Goal: Task Accomplishment & Management: Manage account settings

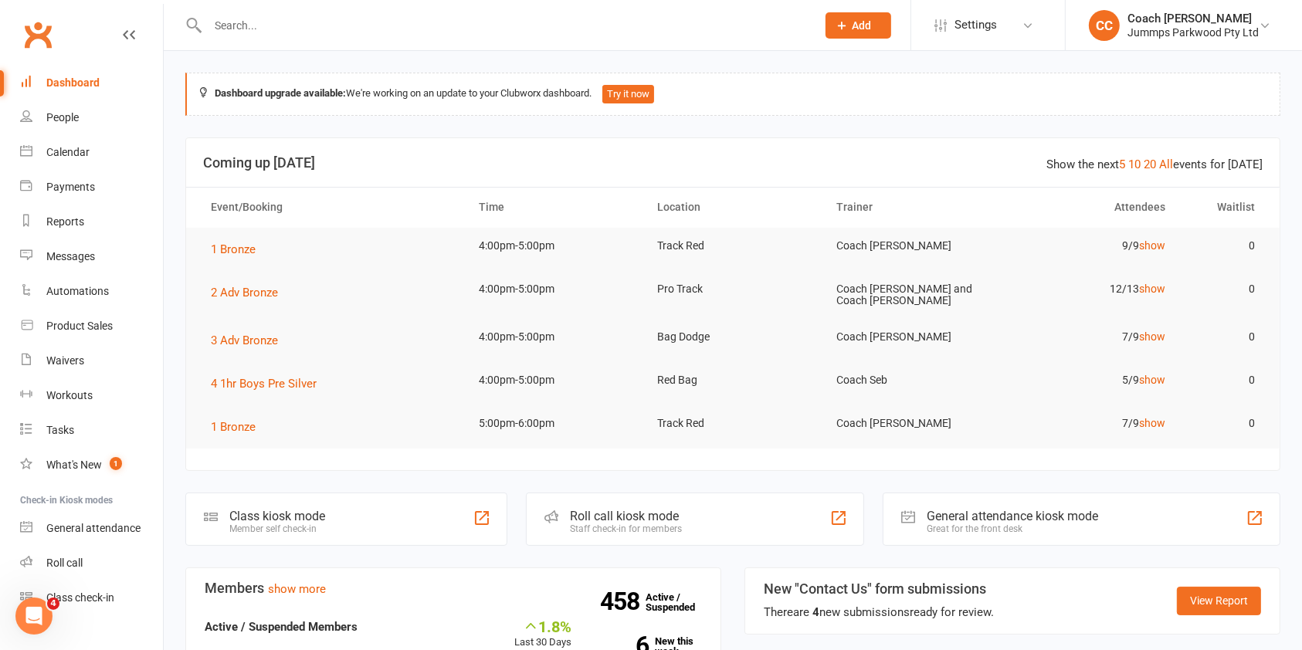
click at [270, 31] on input "text" at bounding box center [504, 26] width 602 height 22
type input "a"
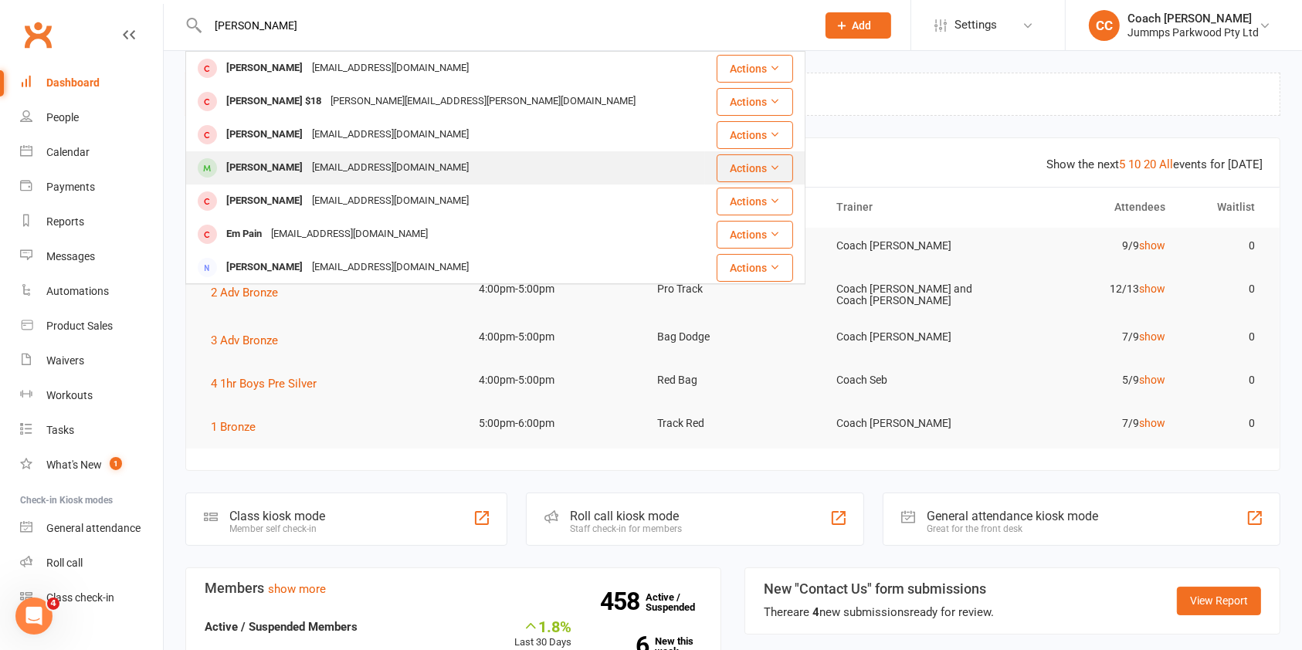
type input "[PERSON_NAME]"
click at [297, 161] on div "[PERSON_NAME]" at bounding box center [265, 168] width 86 height 22
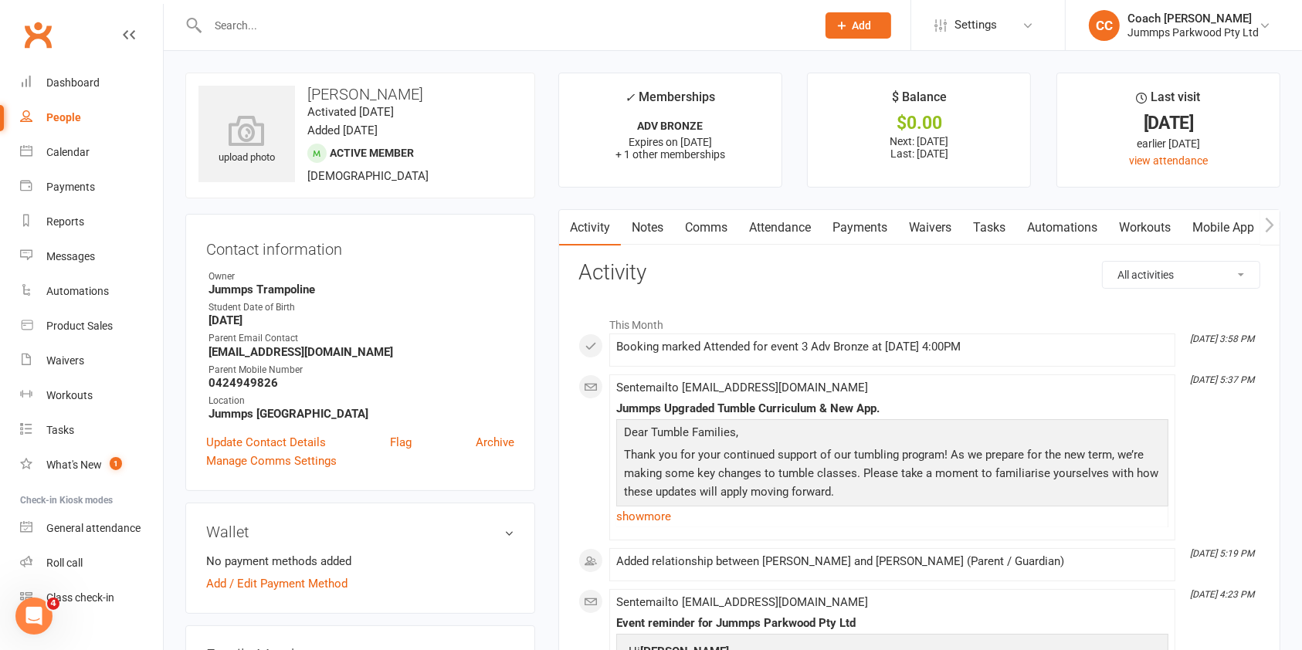
click at [779, 237] on link "Attendance" at bounding box center [779, 228] width 83 height 36
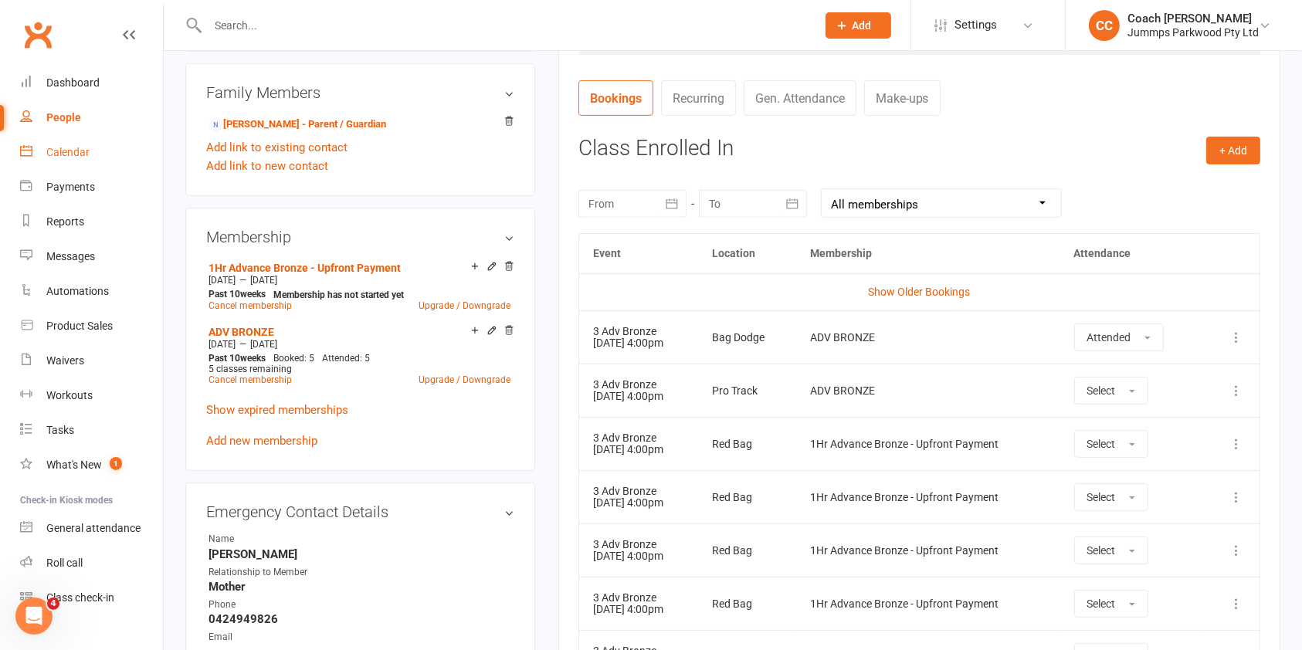
scroll to position [563, 0]
click at [309, 22] on input "text" at bounding box center [504, 26] width 602 height 22
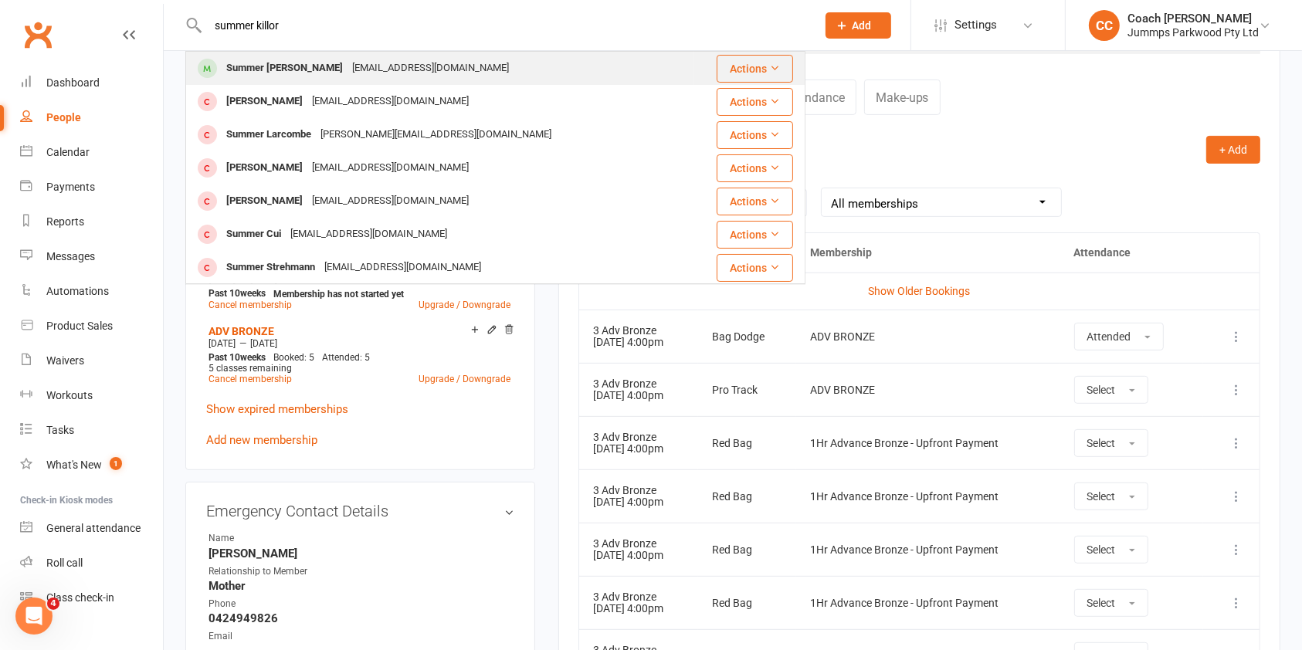
type input "summer killor"
click at [269, 59] on div "Summer [PERSON_NAME]" at bounding box center [285, 68] width 126 height 22
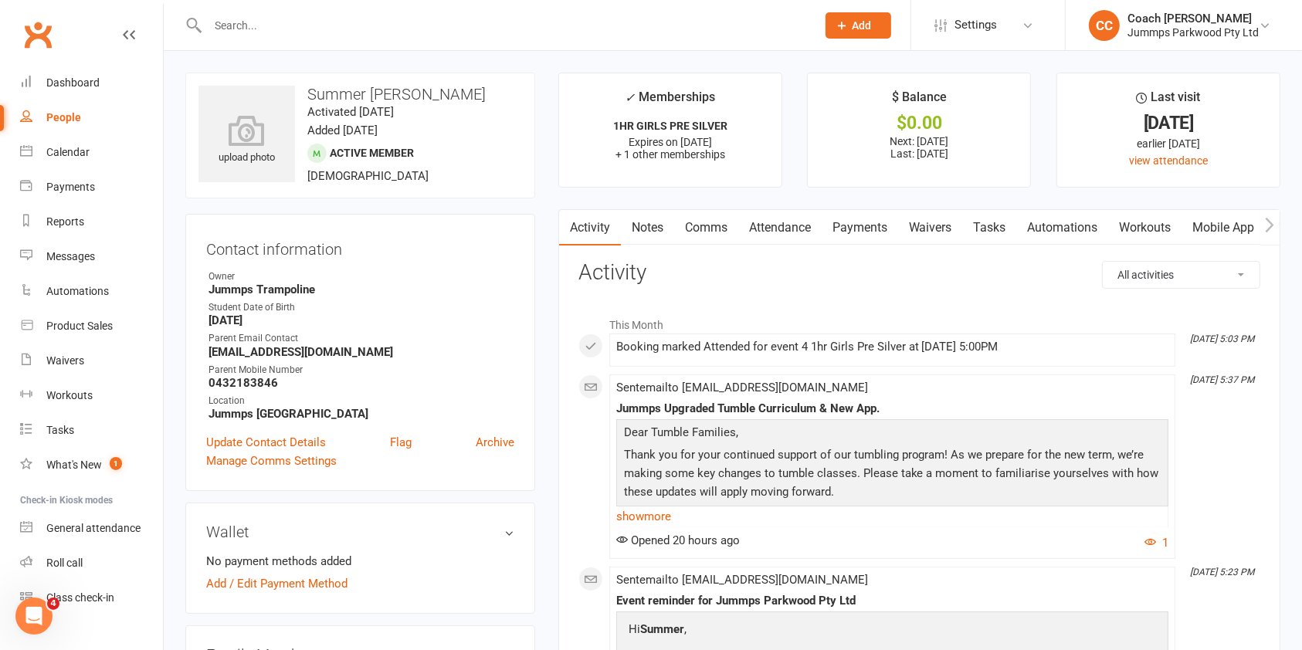
click at [796, 222] on link "Attendance" at bounding box center [779, 228] width 83 height 36
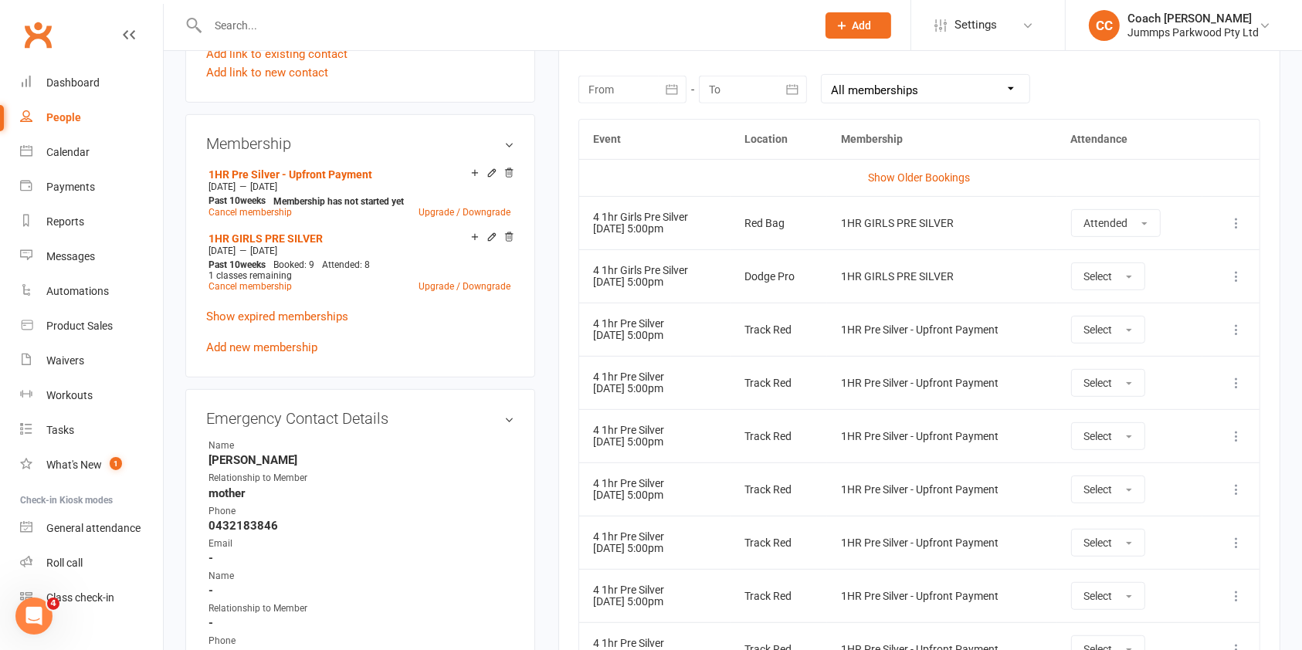
scroll to position [680, 0]
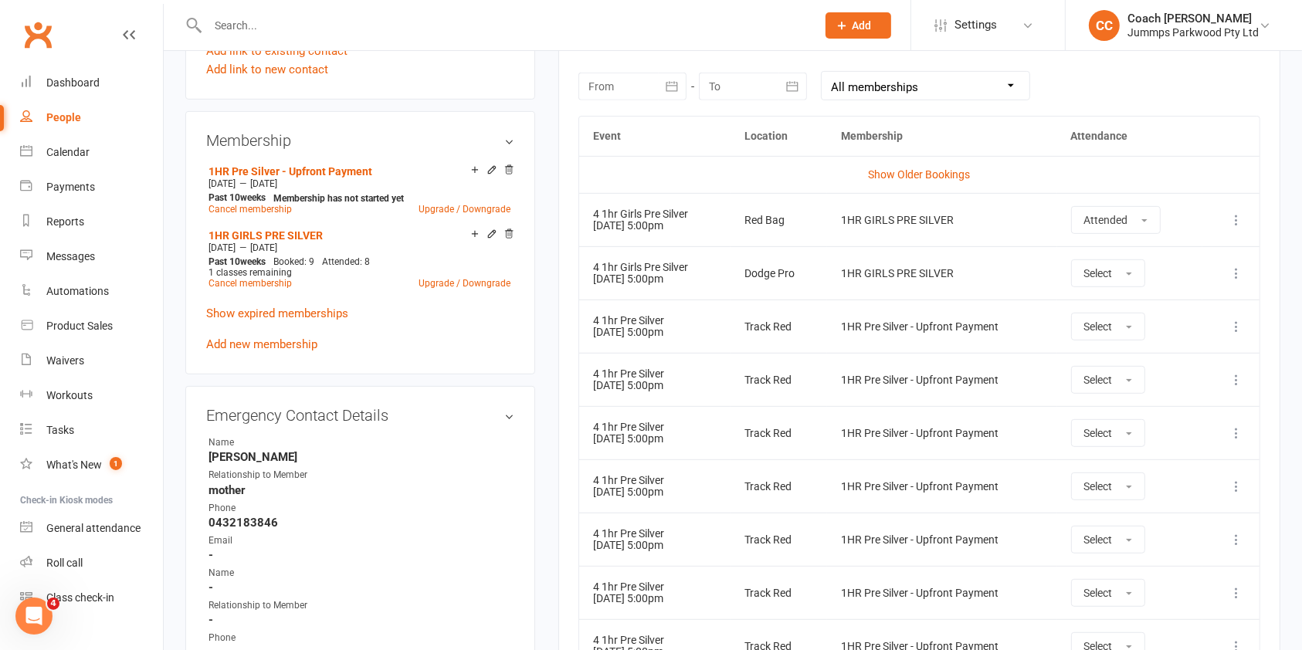
click at [676, 158] on td "Show Older Bookings" at bounding box center [919, 174] width 680 height 37
click at [915, 181] on td "Show Older Bookings" at bounding box center [919, 174] width 680 height 37
click at [914, 168] on link "Show Older Bookings" at bounding box center [919, 174] width 102 height 12
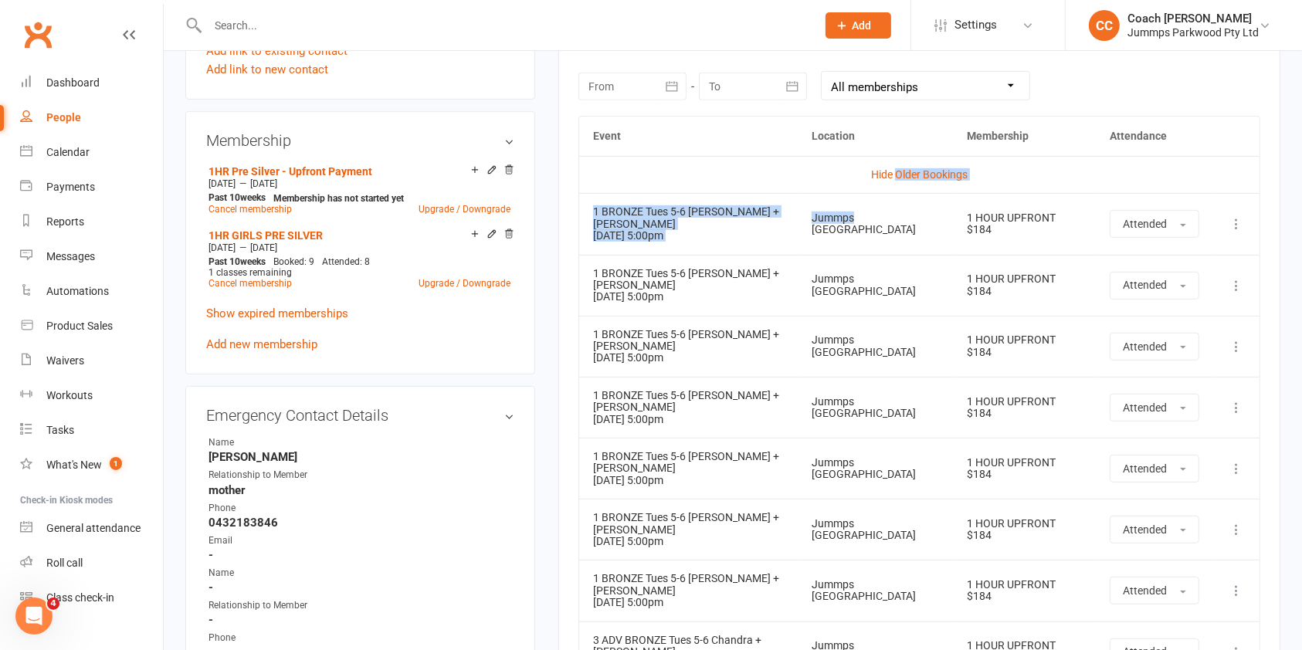
drag, startPoint x: 914, startPoint y: 167, endPoint x: 806, endPoint y: 201, distance: 113.3
click at [804, 178] on td "Hide Older Bookings" at bounding box center [919, 174] width 680 height 37
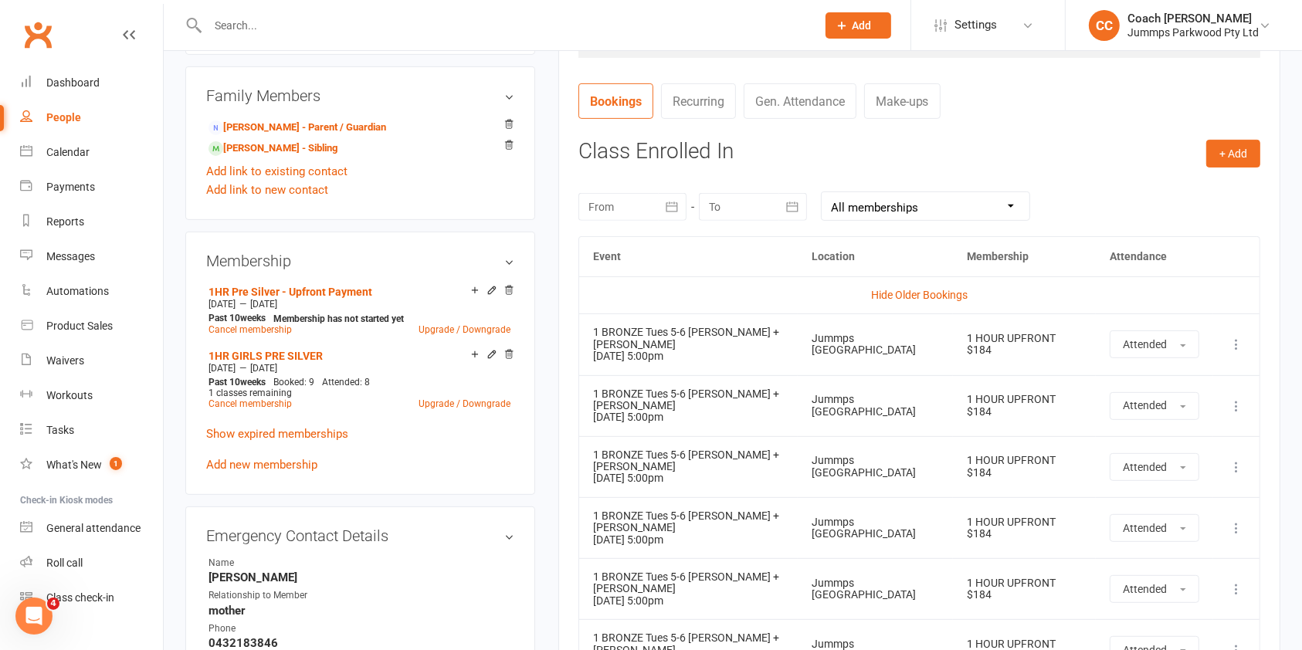
scroll to position [0, 0]
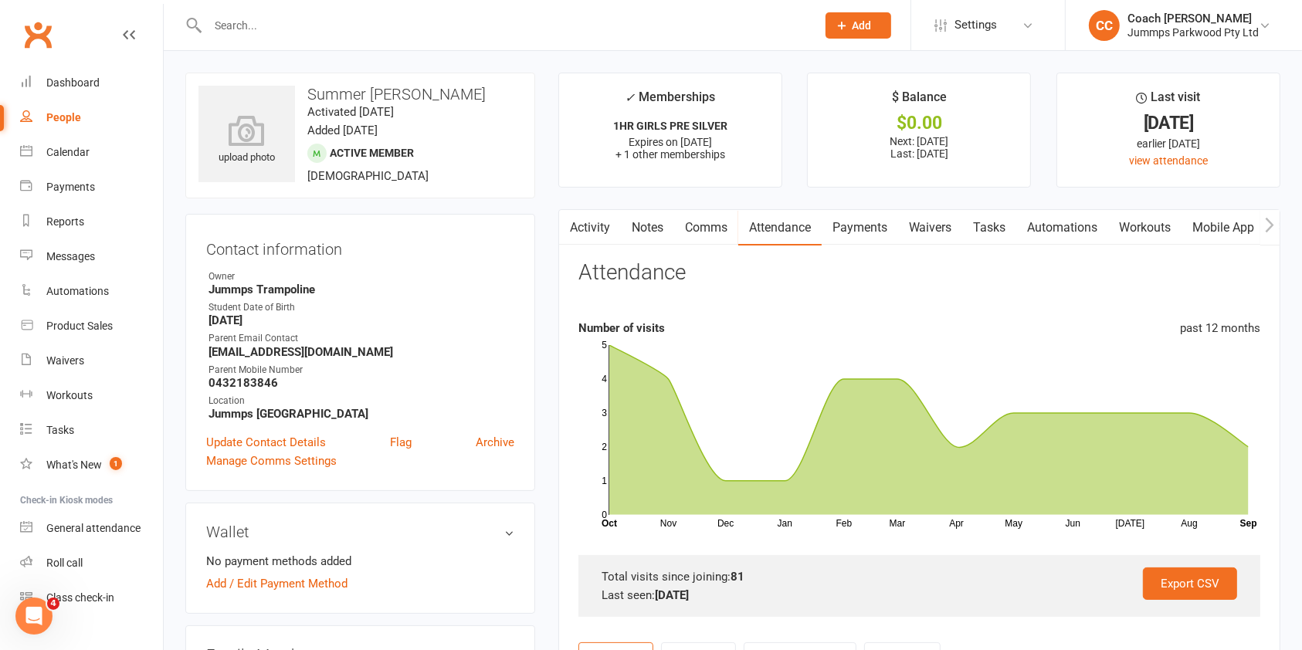
click at [393, 196] on div "upload photo Summer Killoran Activated 21 July, 2023 Added 21 July, 2023 Active…" at bounding box center [360, 136] width 350 height 126
click at [405, 443] on link "Flag" at bounding box center [401, 442] width 22 height 19
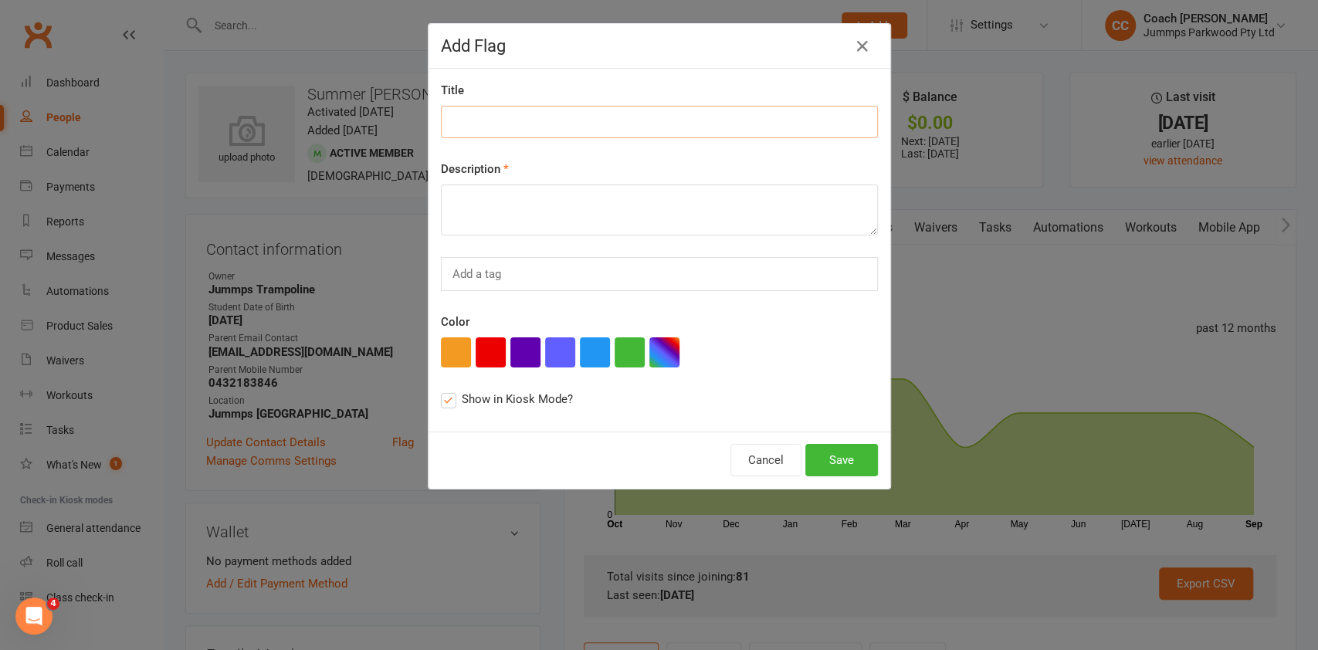
click at [521, 114] on input at bounding box center [659, 122] width 437 height 32
type input "T3 2025 holidays"
click at [494, 203] on textarea at bounding box center [659, 210] width 437 height 51
type textarea "C"
type textarea "2"
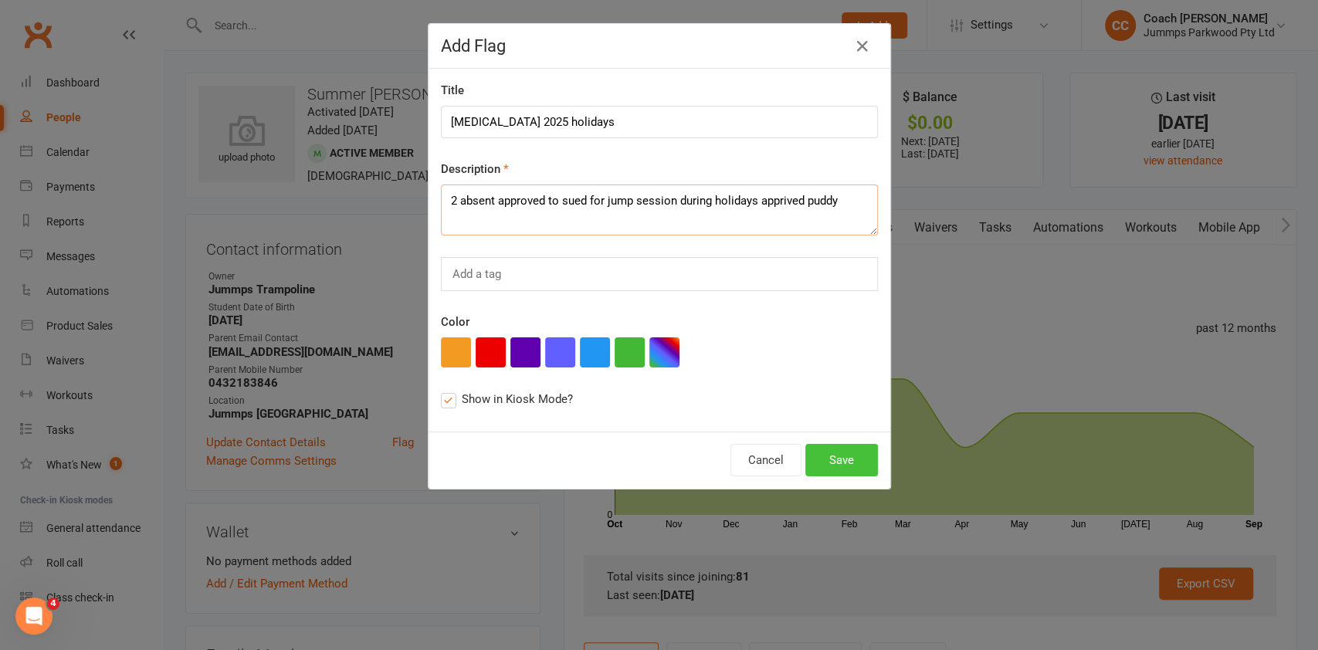
type textarea "2 absent approved to sued for jump session during holidays apprived puddy"
click at [830, 471] on button "Save" at bounding box center [842, 460] width 73 height 32
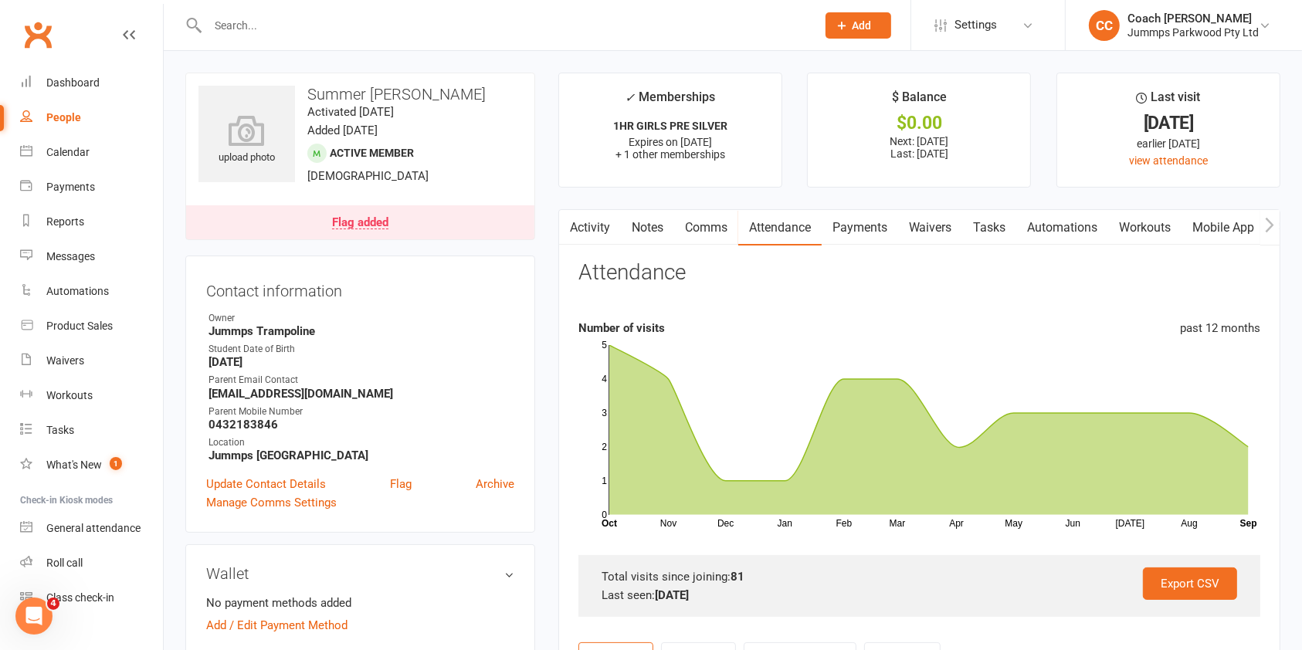
click at [432, 256] on div "Contact information Owner Jummps Trampoline Student Date of Birth May 5, 2016 P…" at bounding box center [360, 394] width 350 height 277
click at [75, 164] on link "Calendar" at bounding box center [91, 152] width 143 height 35
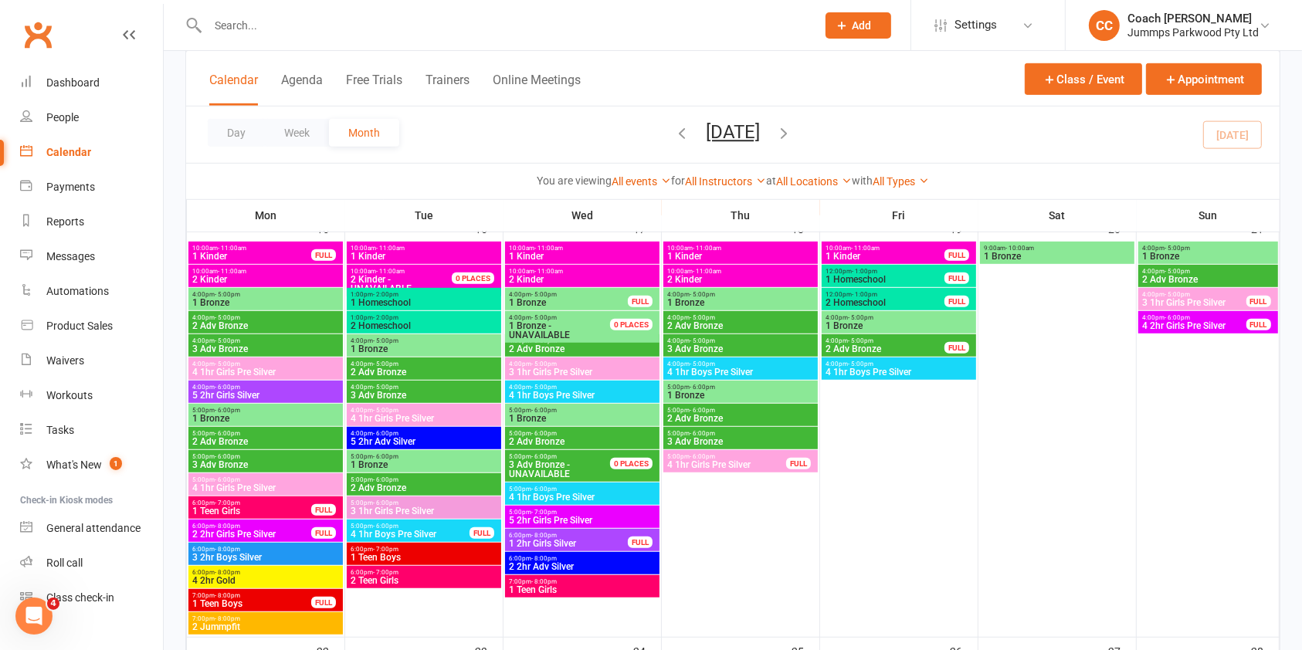
scroll to position [955, 0]
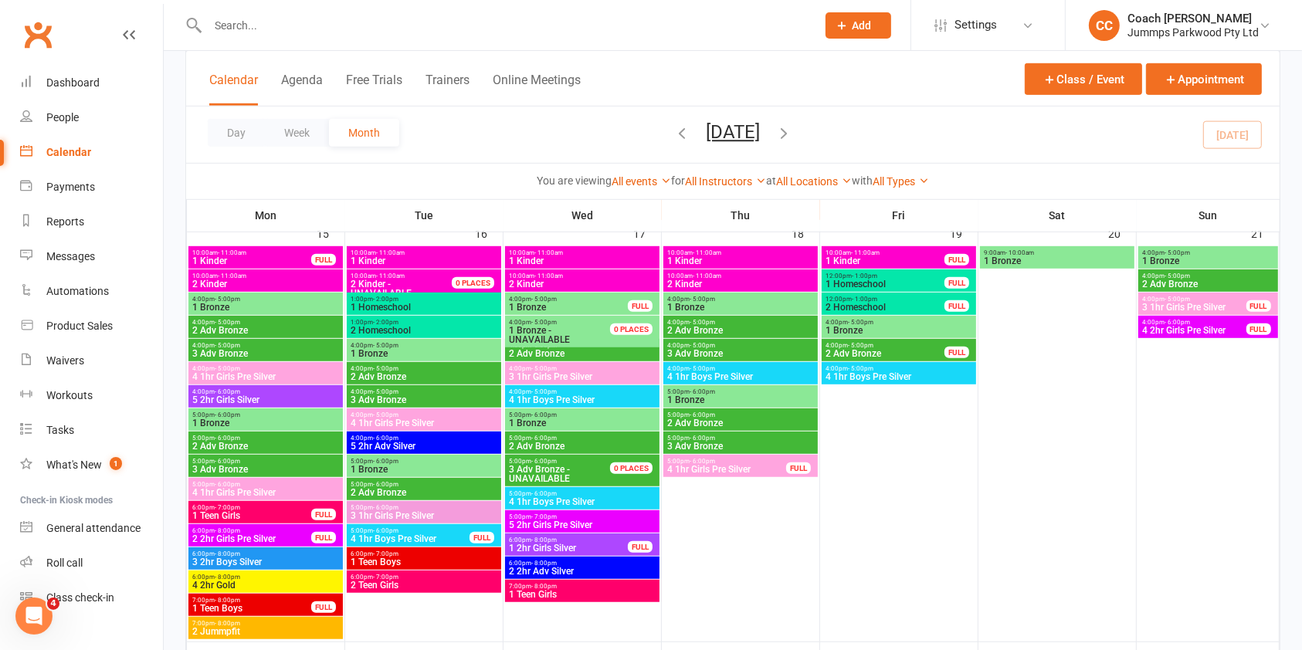
click at [547, 395] on span "4 1hr Boys Pre Silver" at bounding box center [582, 399] width 148 height 9
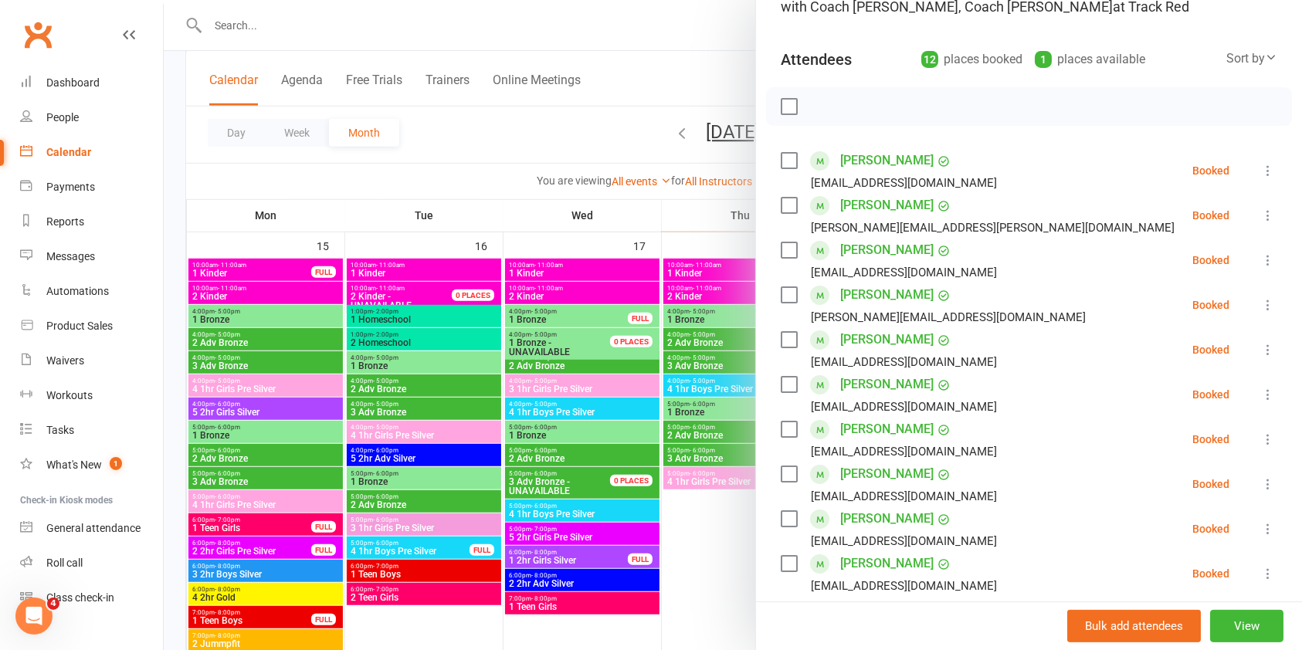
scroll to position [0, 0]
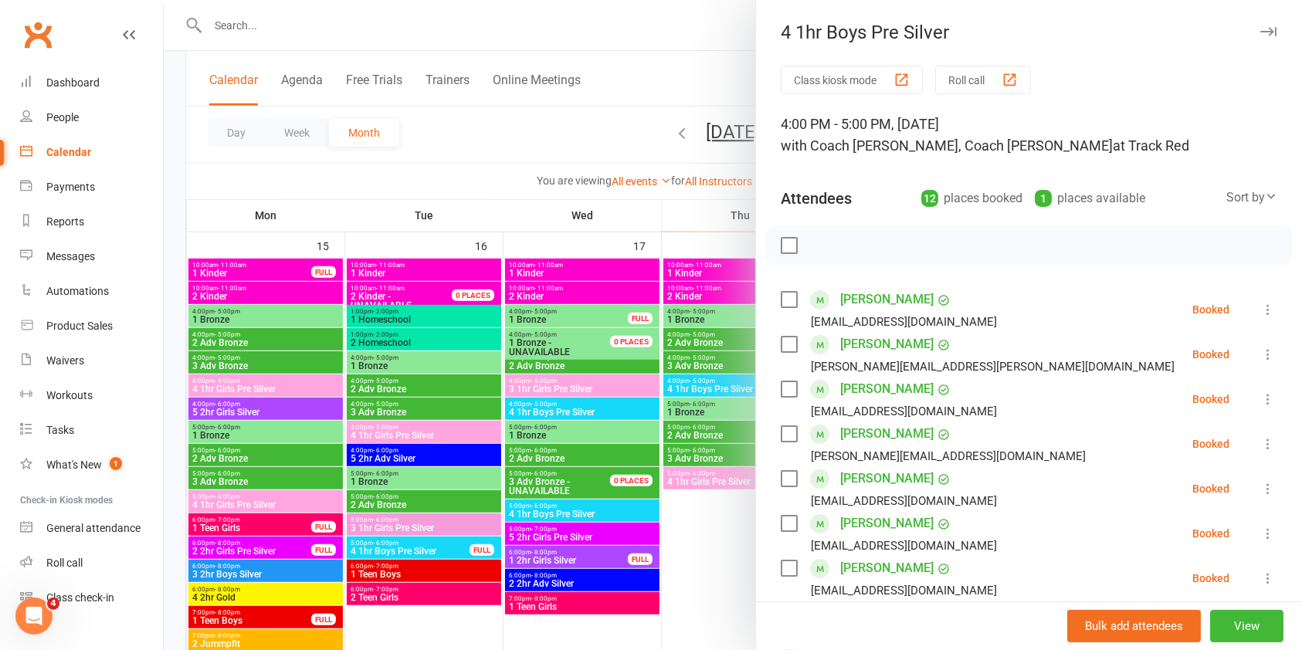
click at [461, 144] on div at bounding box center [733, 325] width 1138 height 650
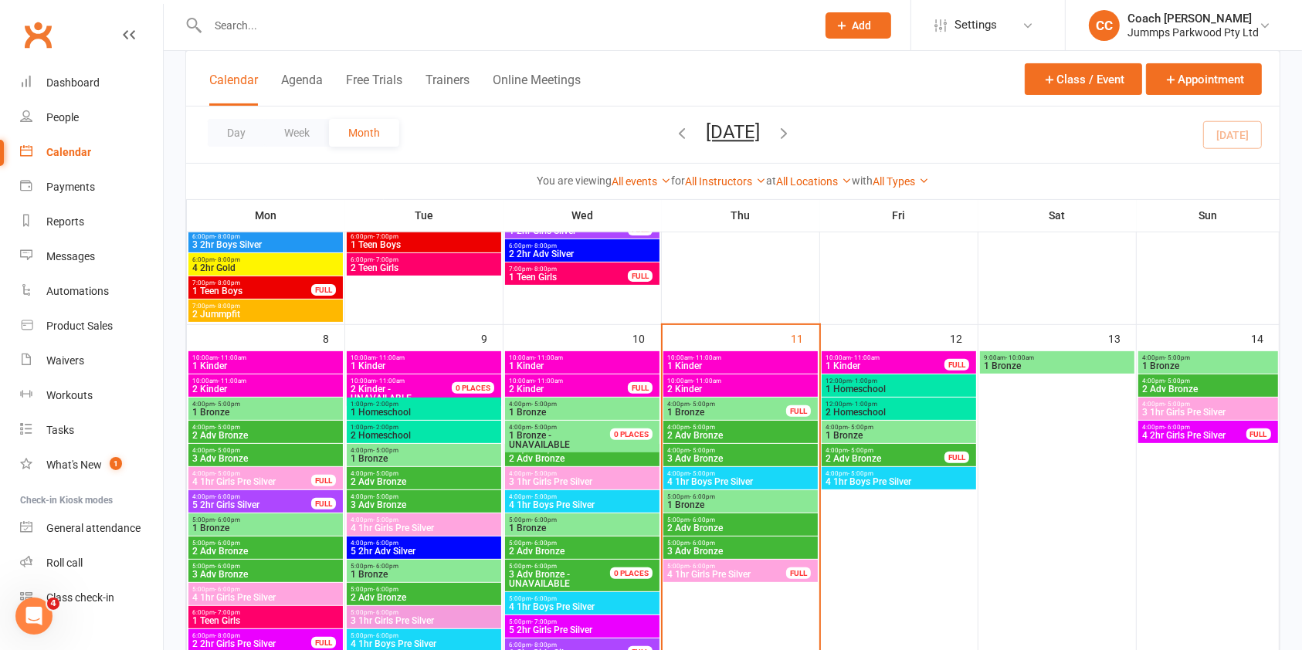
scroll to position [421, 0]
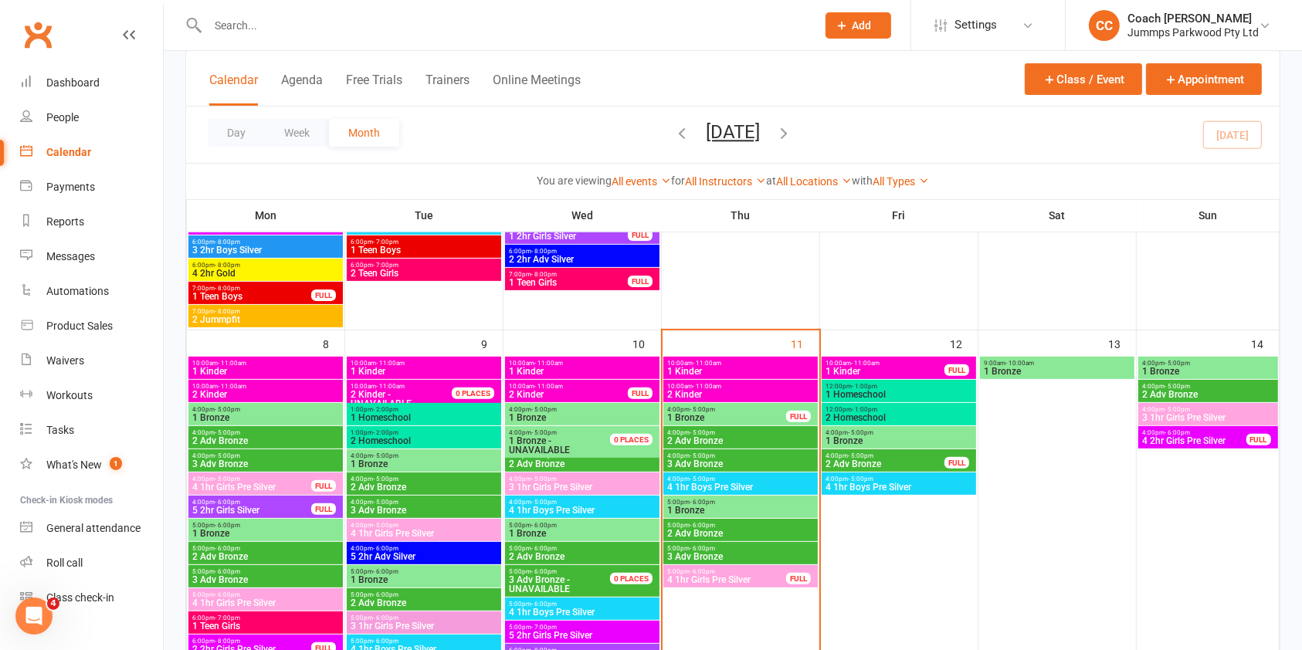
click at [886, 413] on span "2 Homeschool" at bounding box center [899, 417] width 148 height 9
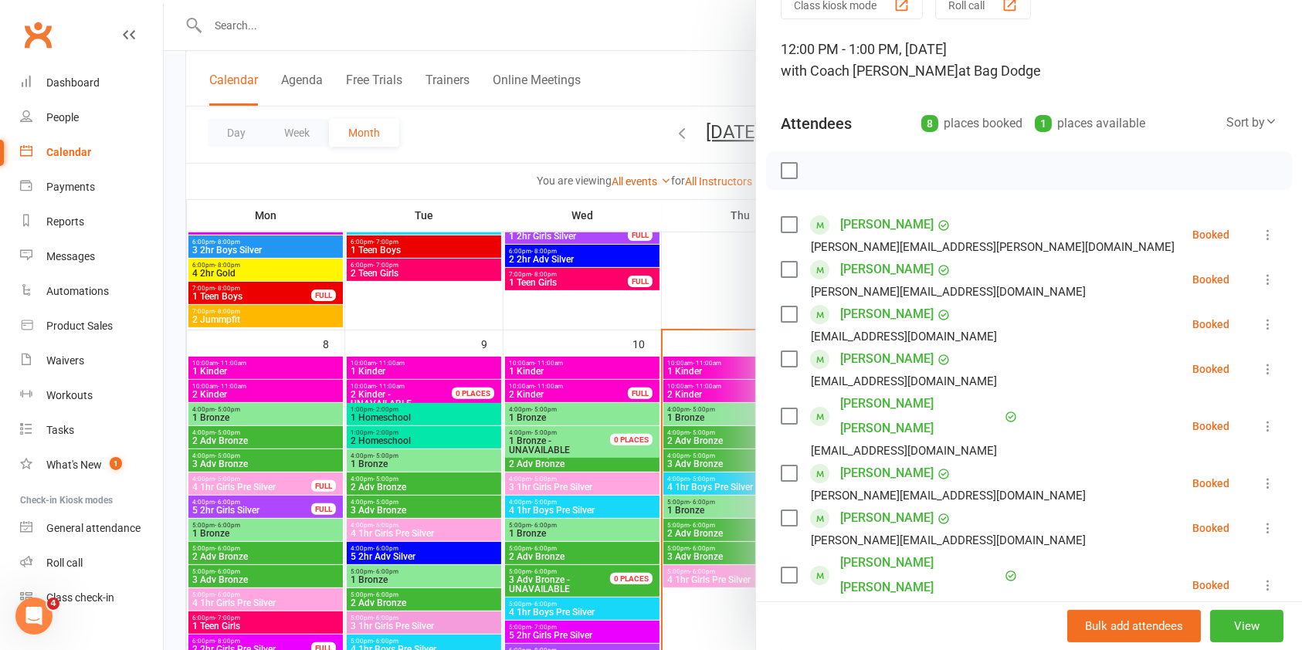
scroll to position [81, 0]
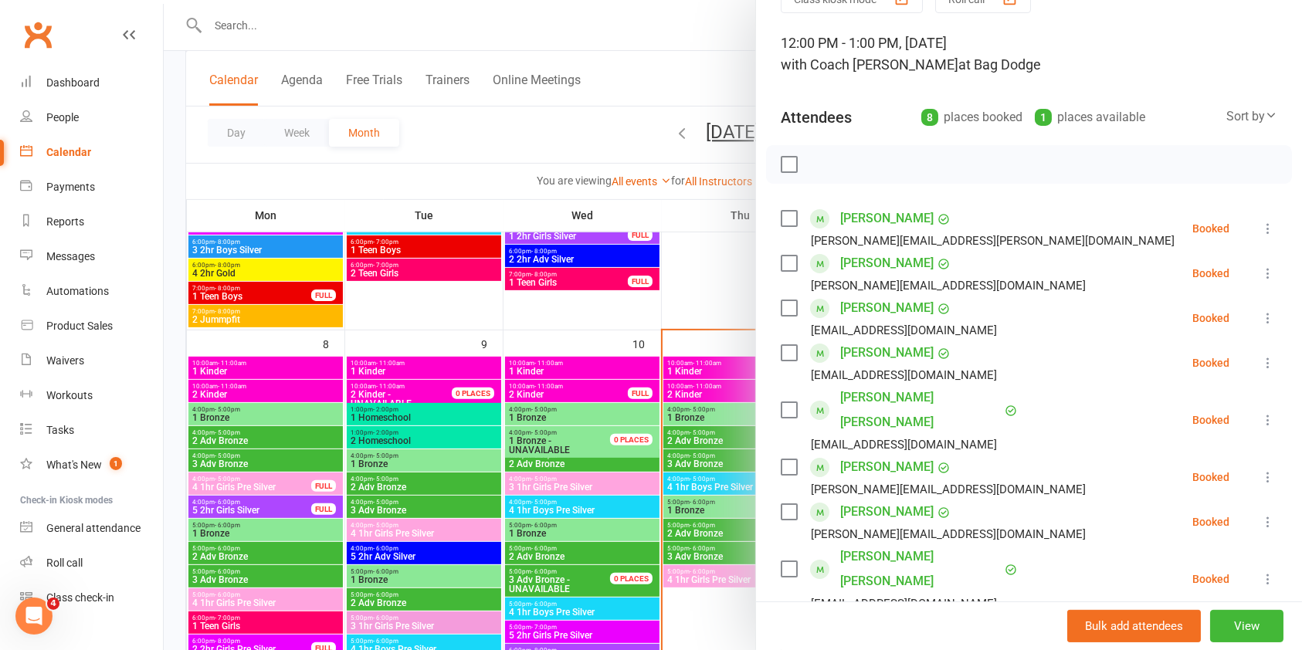
click at [602, 151] on div at bounding box center [733, 325] width 1138 height 650
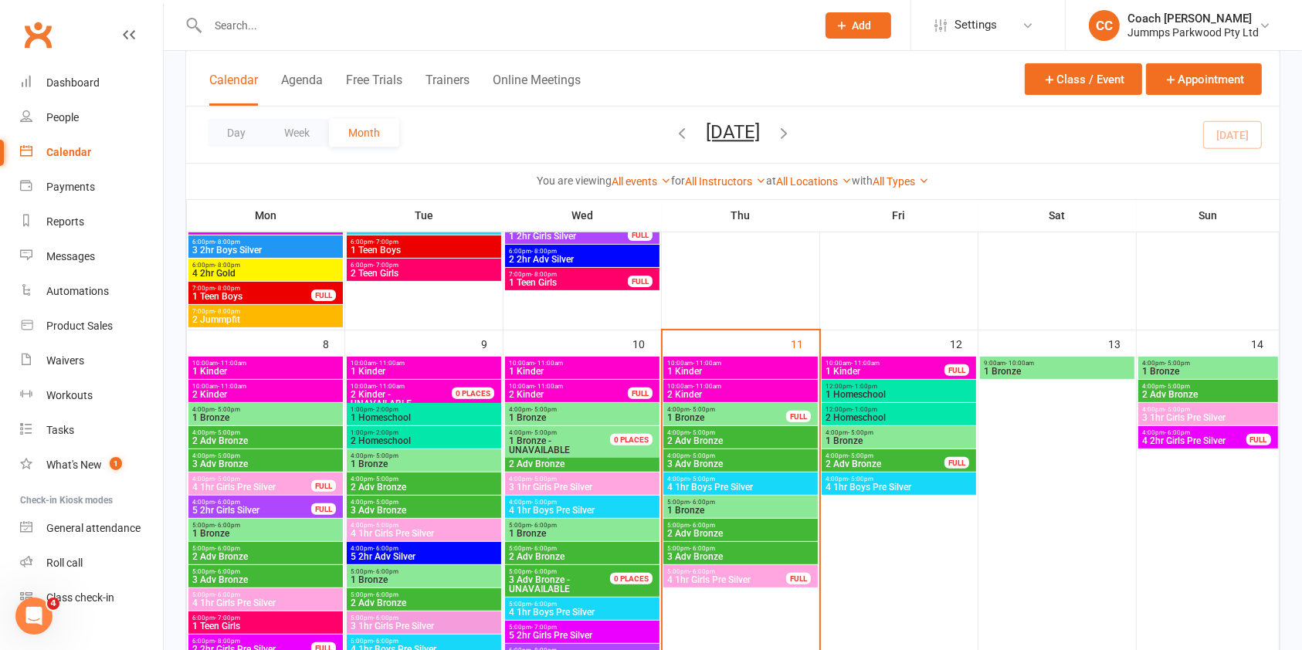
click at [891, 390] on span "1 Homeschool" at bounding box center [899, 394] width 148 height 9
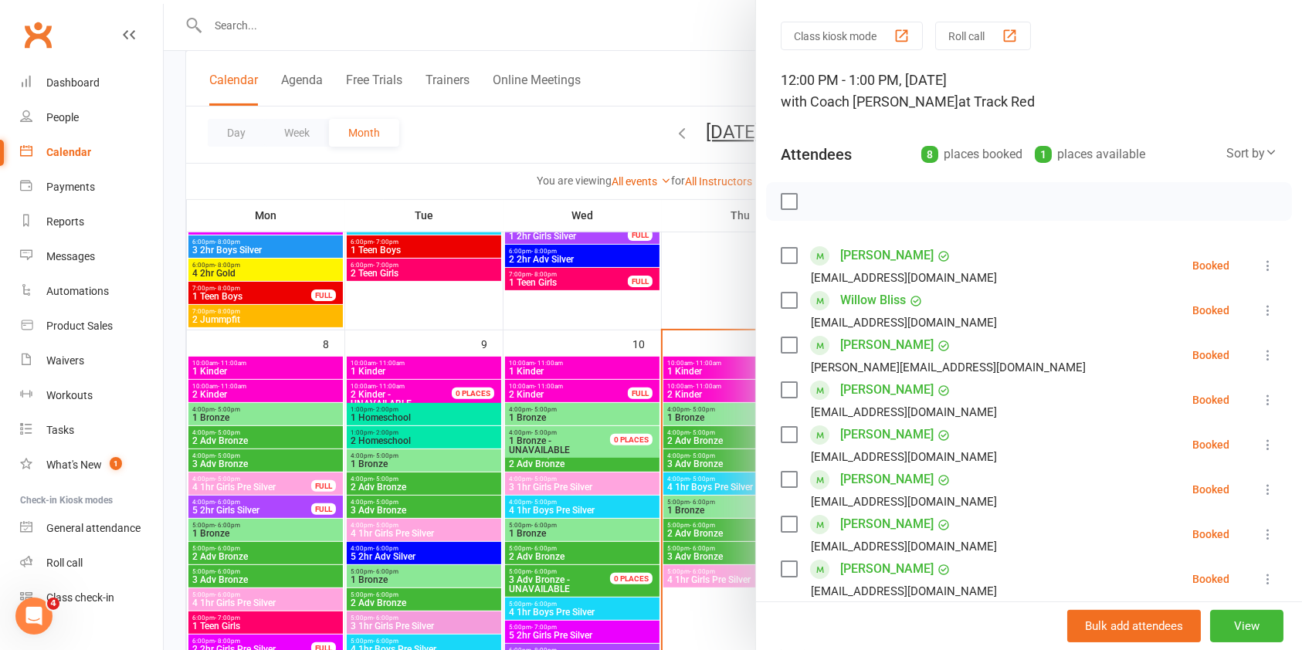
scroll to position [53, 0]
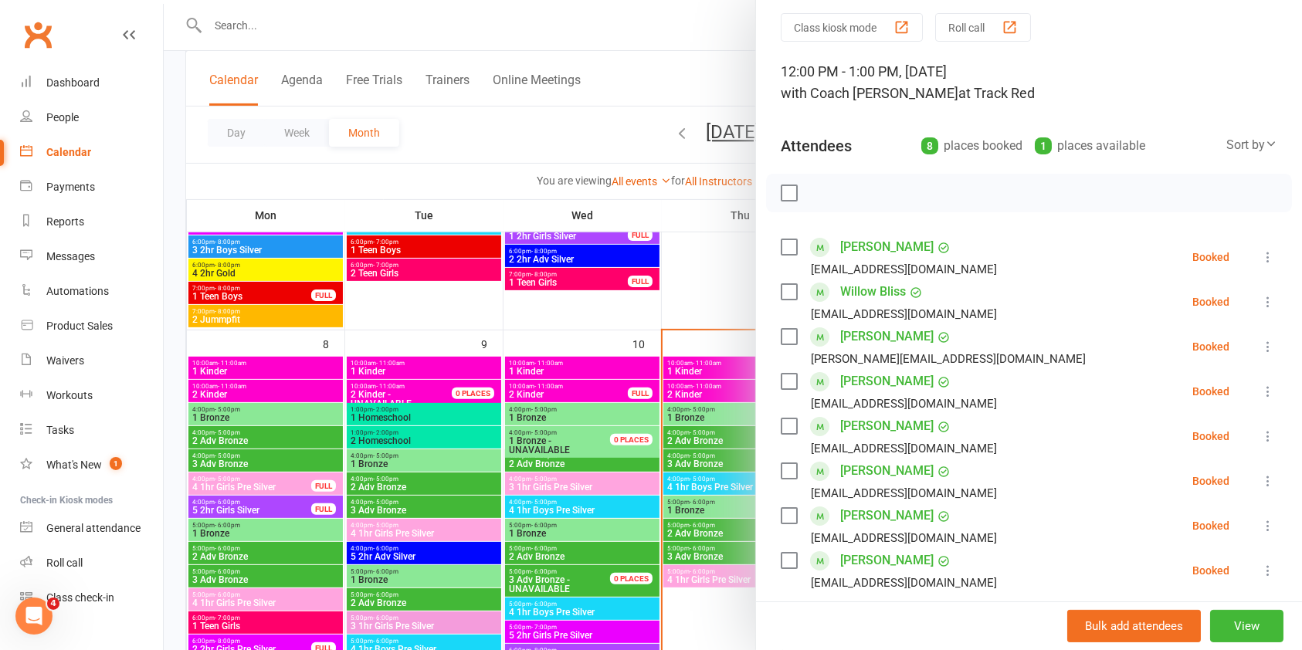
click at [1260, 341] on icon at bounding box center [1267, 346] width 15 height 15
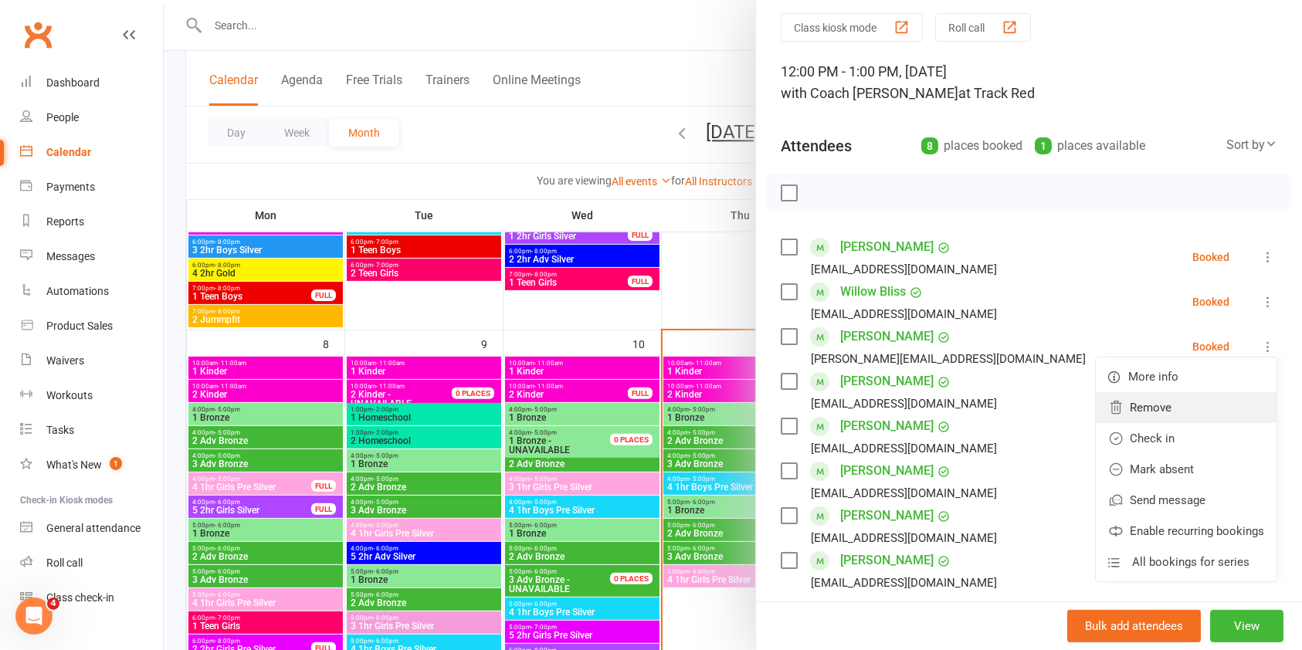
click at [1163, 405] on link "Remove" at bounding box center [1186, 407] width 181 height 31
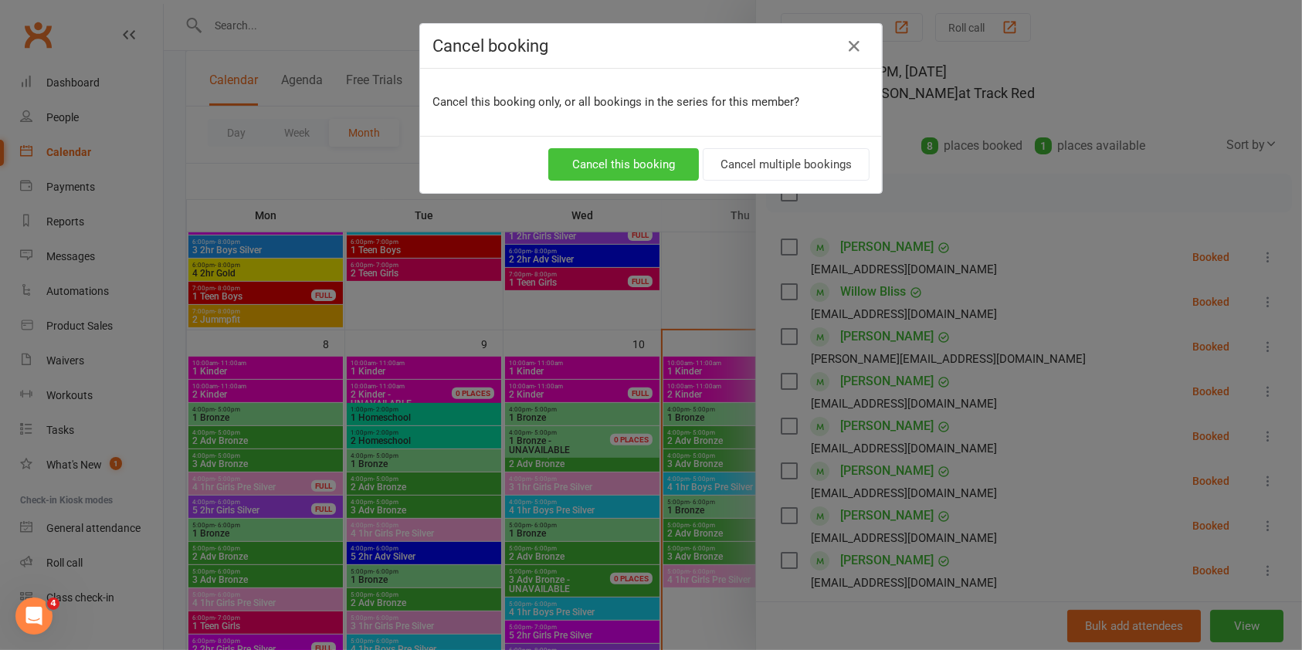
click at [622, 155] on button "Cancel this booking" at bounding box center [623, 164] width 151 height 32
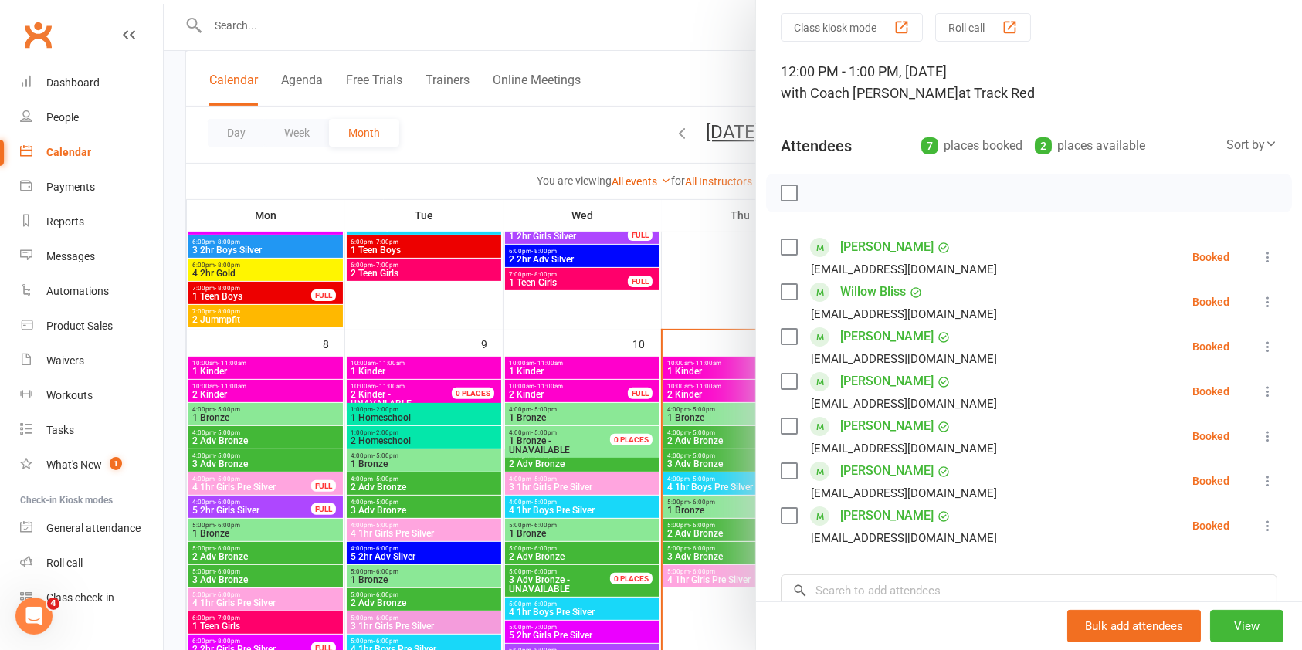
click at [609, 139] on div at bounding box center [733, 325] width 1138 height 650
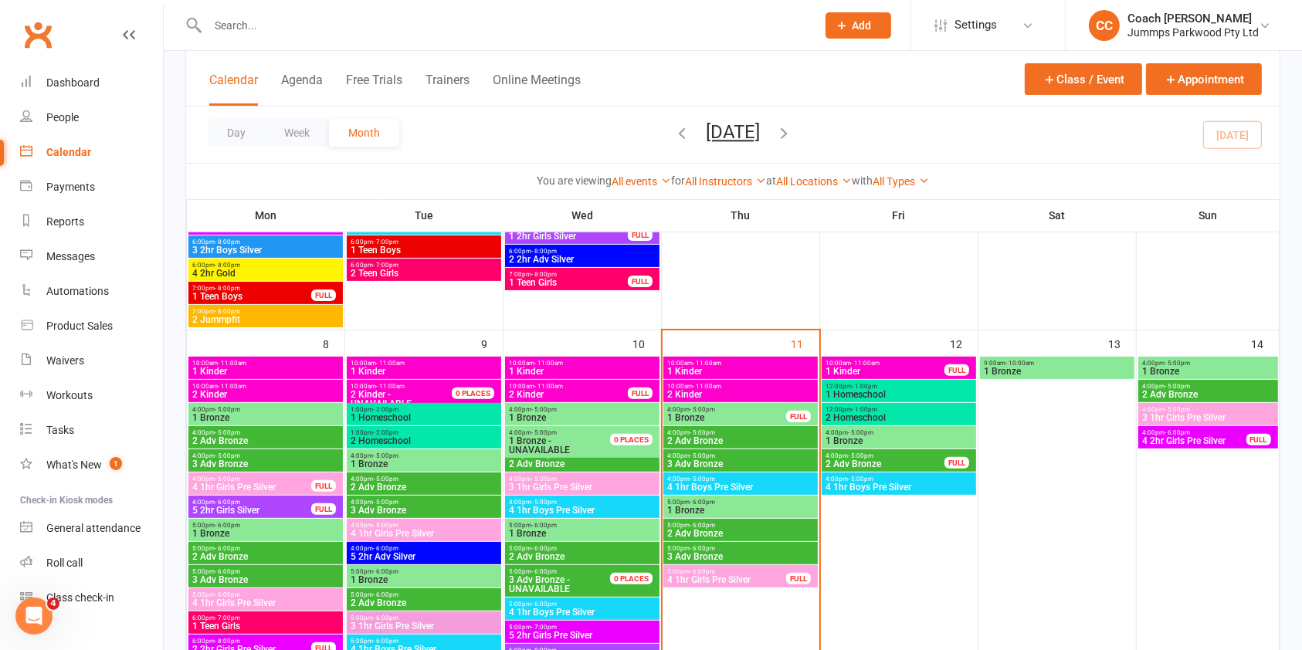
click at [426, 16] on input "text" at bounding box center [504, 26] width 602 height 22
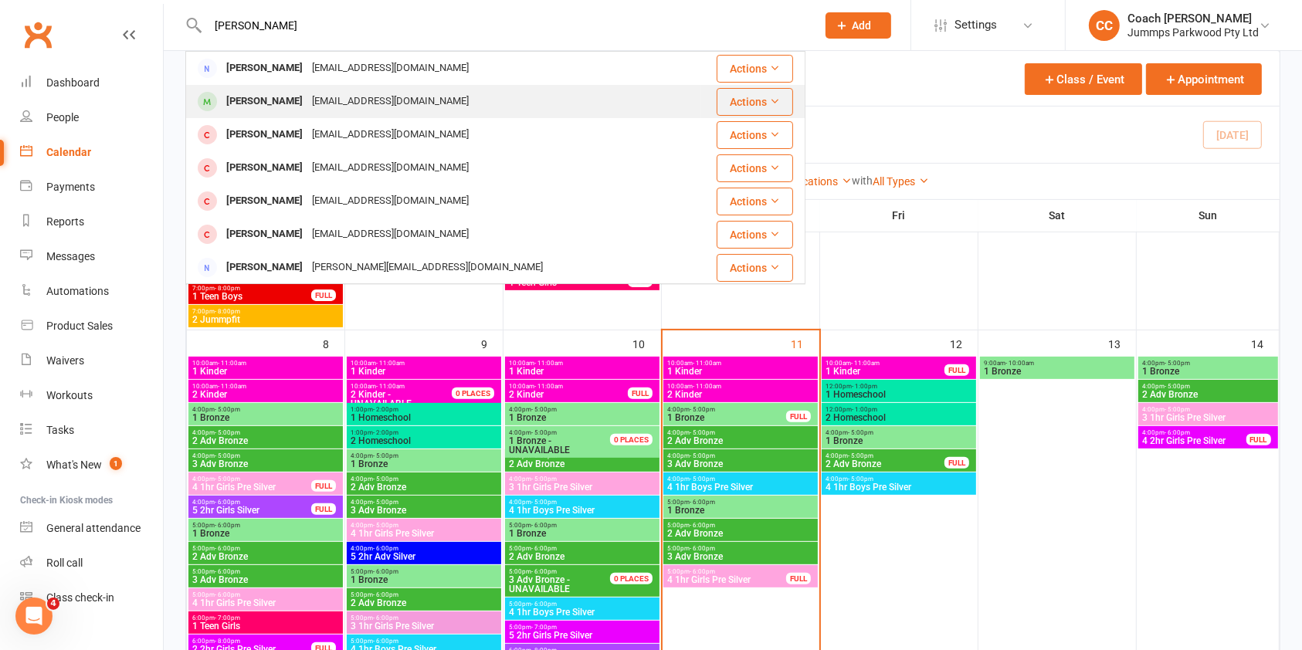
type input "ponder"
click at [287, 98] on div "Elizabeth Ponder" at bounding box center [265, 101] width 86 height 22
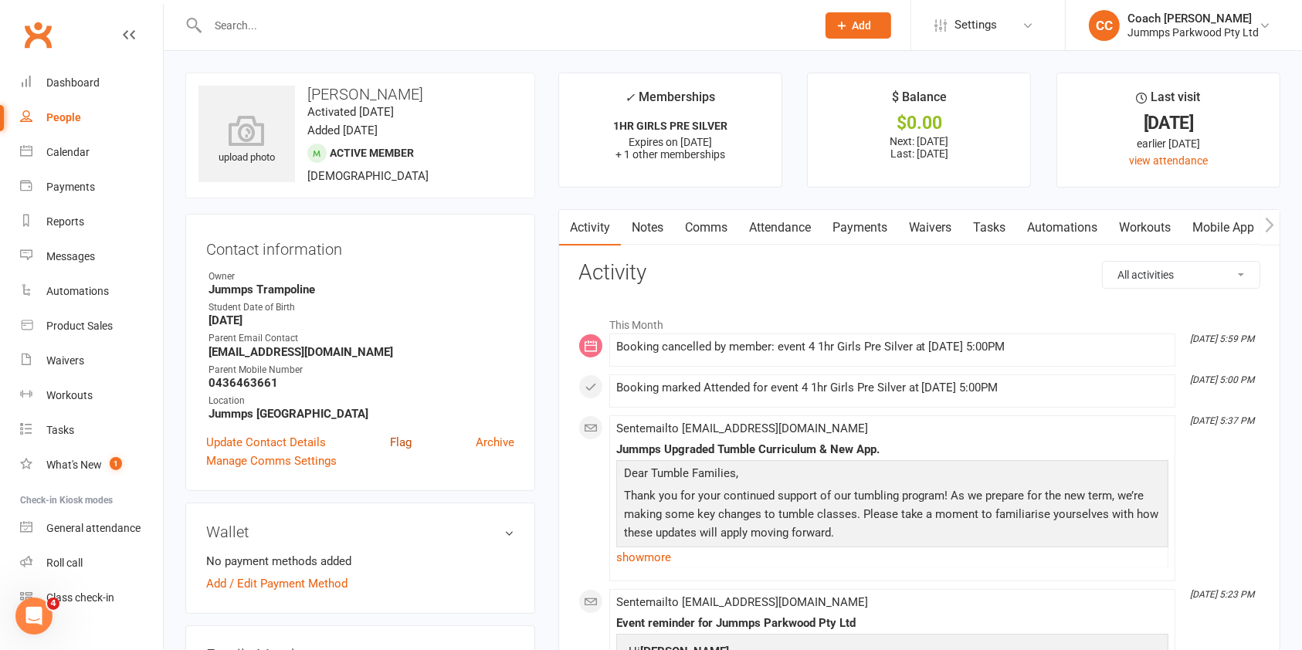
click at [395, 442] on link "Flag" at bounding box center [401, 442] width 22 height 19
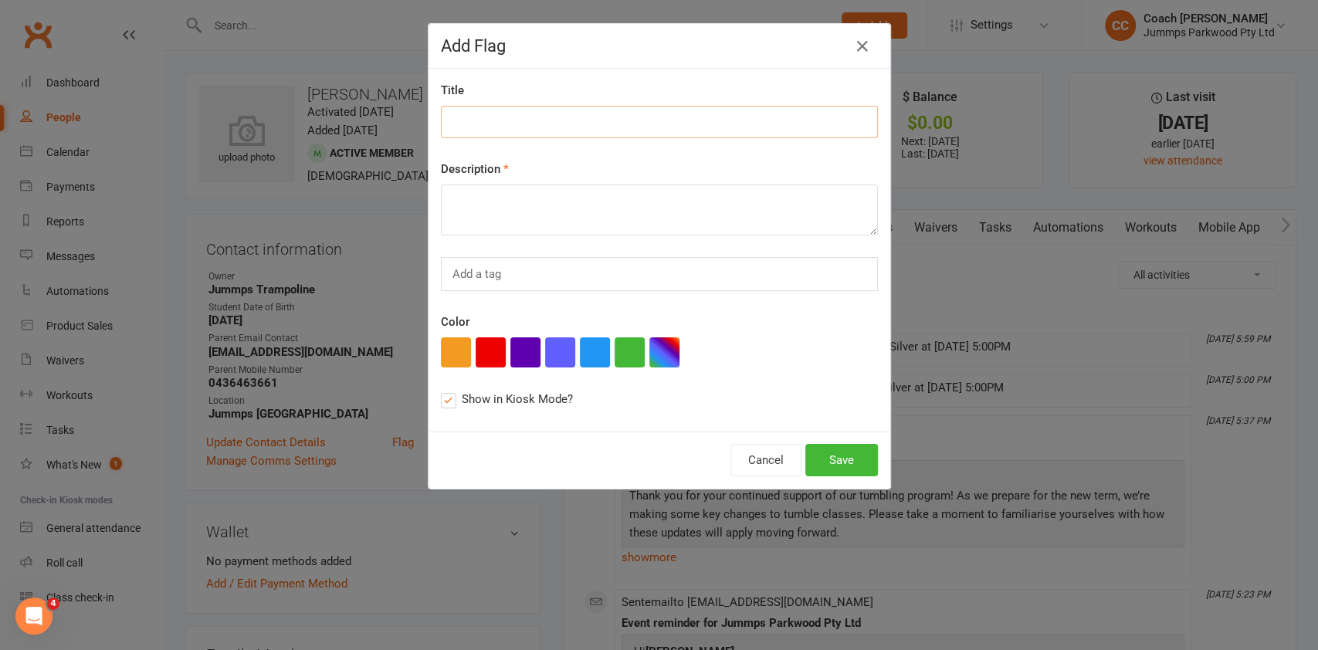
click at [494, 129] on input at bounding box center [659, 122] width 437 height 32
type input "Term 3 2025 class credit"
click at [497, 198] on textarea at bounding box center [659, 210] width 437 height 51
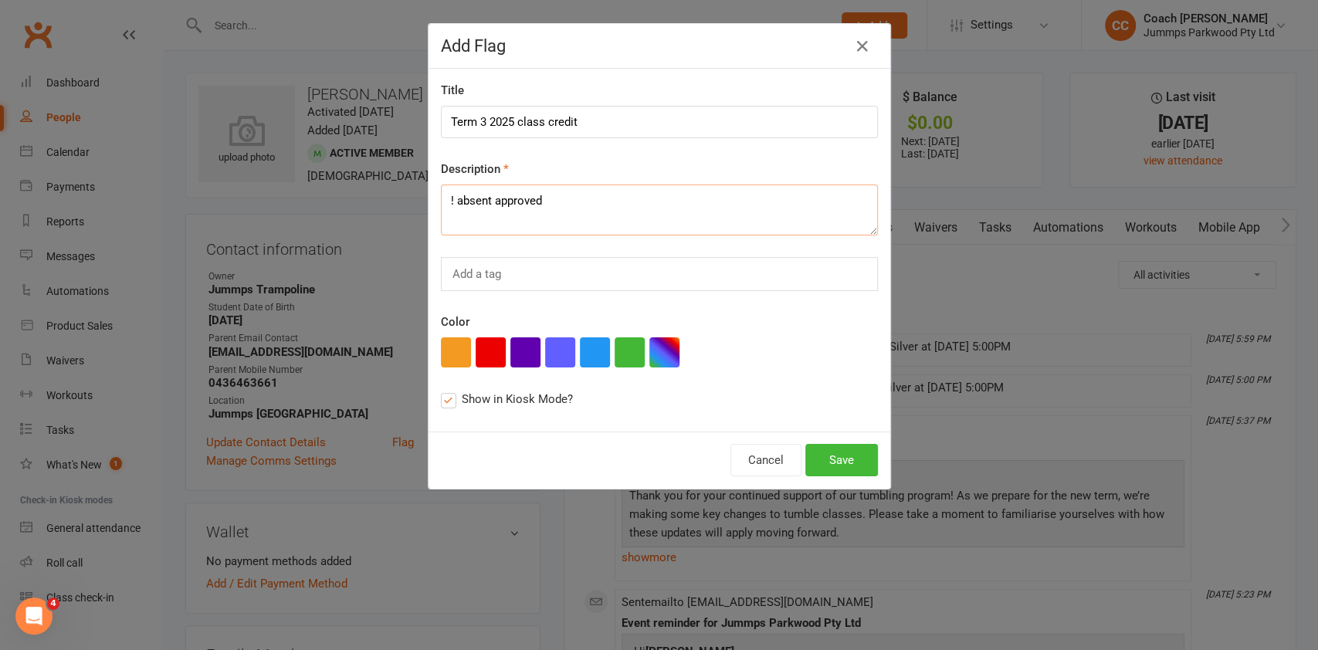
click at [446, 196] on textarea "! absent approved" at bounding box center [659, 210] width 437 height 51
click at [567, 202] on textarea "1 absent approved" at bounding box center [659, 210] width 437 height 51
type textarea "1 absent approved puddy"
click at [840, 460] on button "Save" at bounding box center [842, 460] width 73 height 32
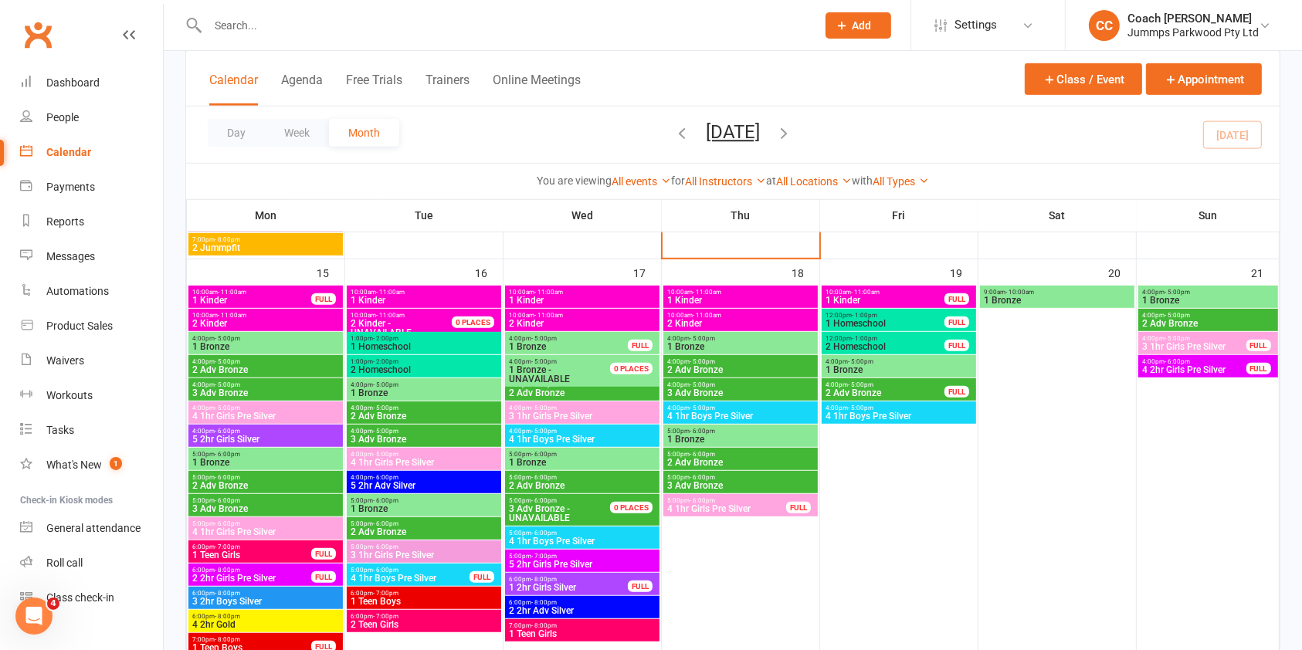
scroll to position [918, 0]
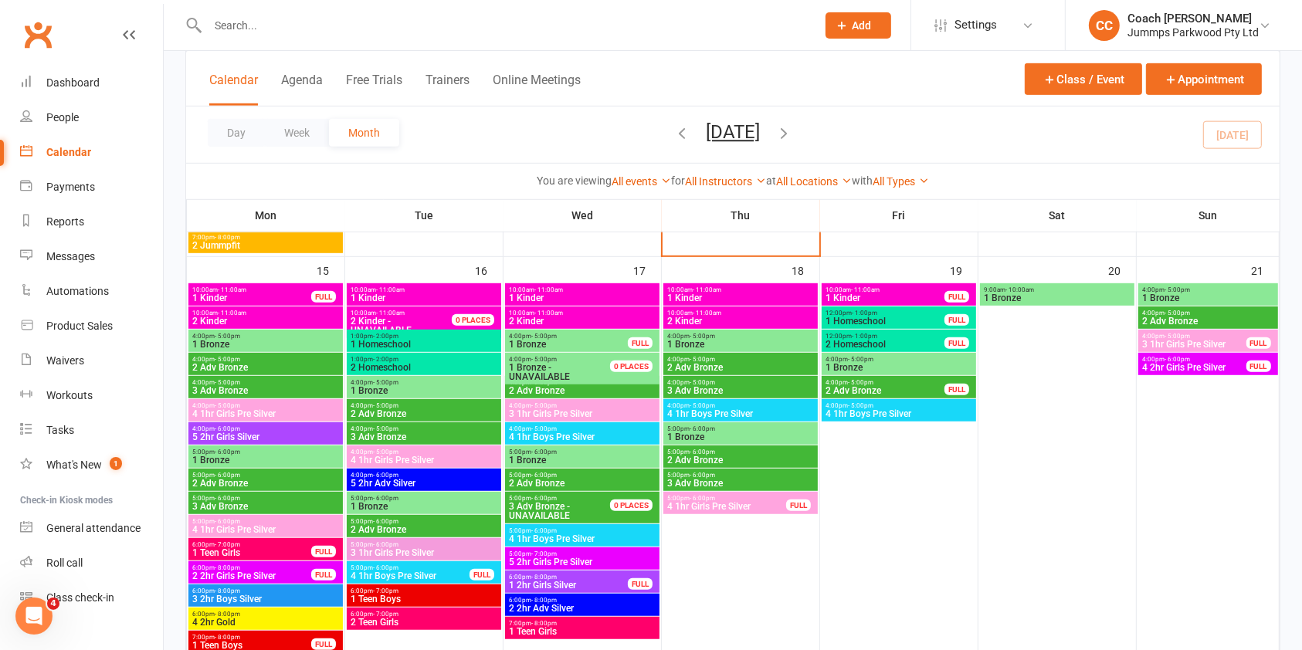
click at [262, 479] on span "2 Adv Bronze" at bounding box center [266, 483] width 148 height 9
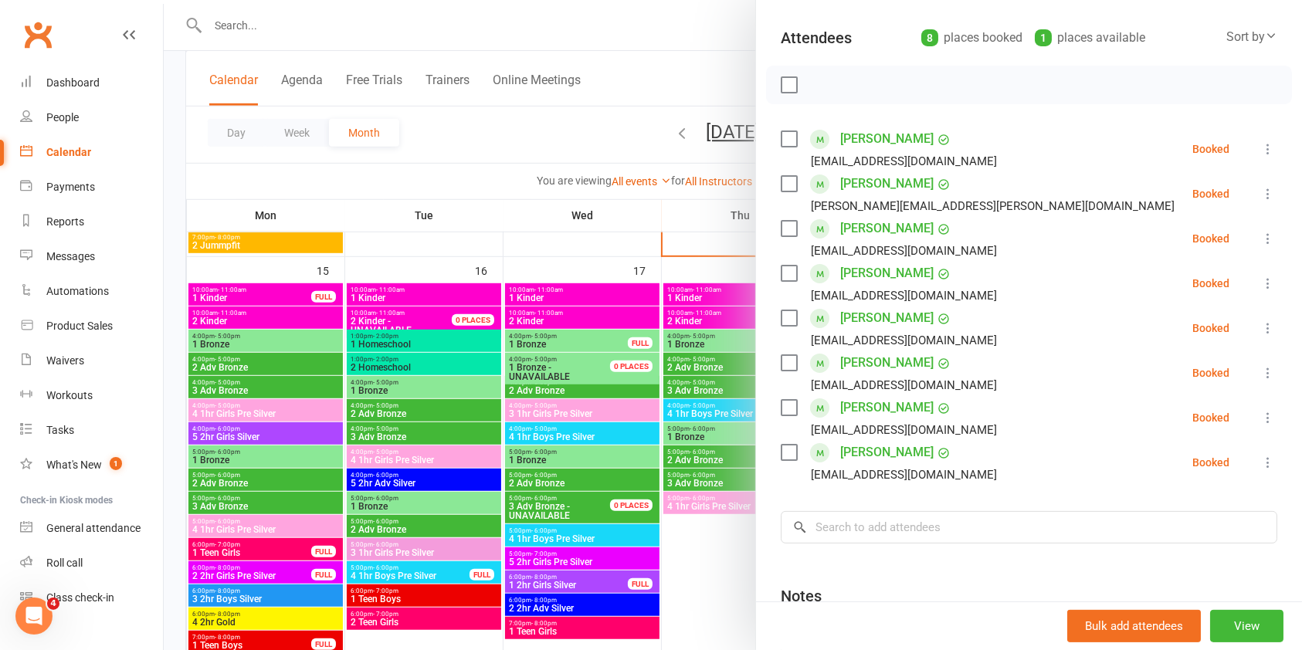
scroll to position [204, 0]
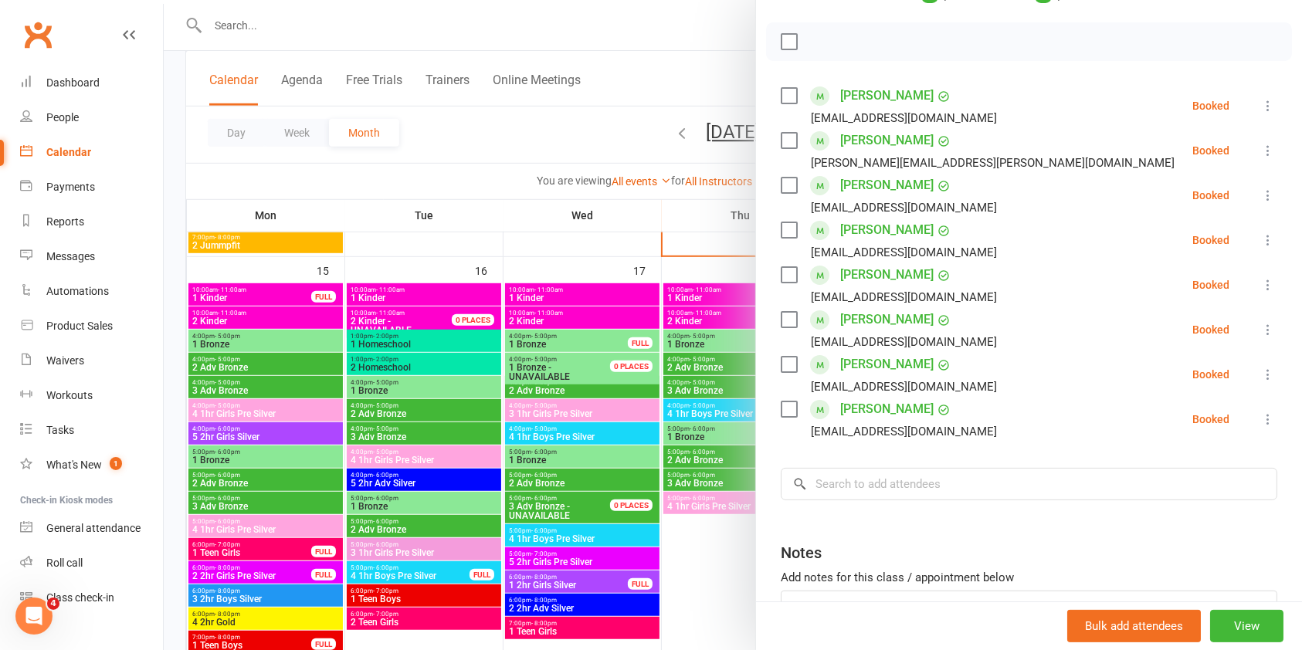
click at [287, 385] on div at bounding box center [733, 325] width 1138 height 650
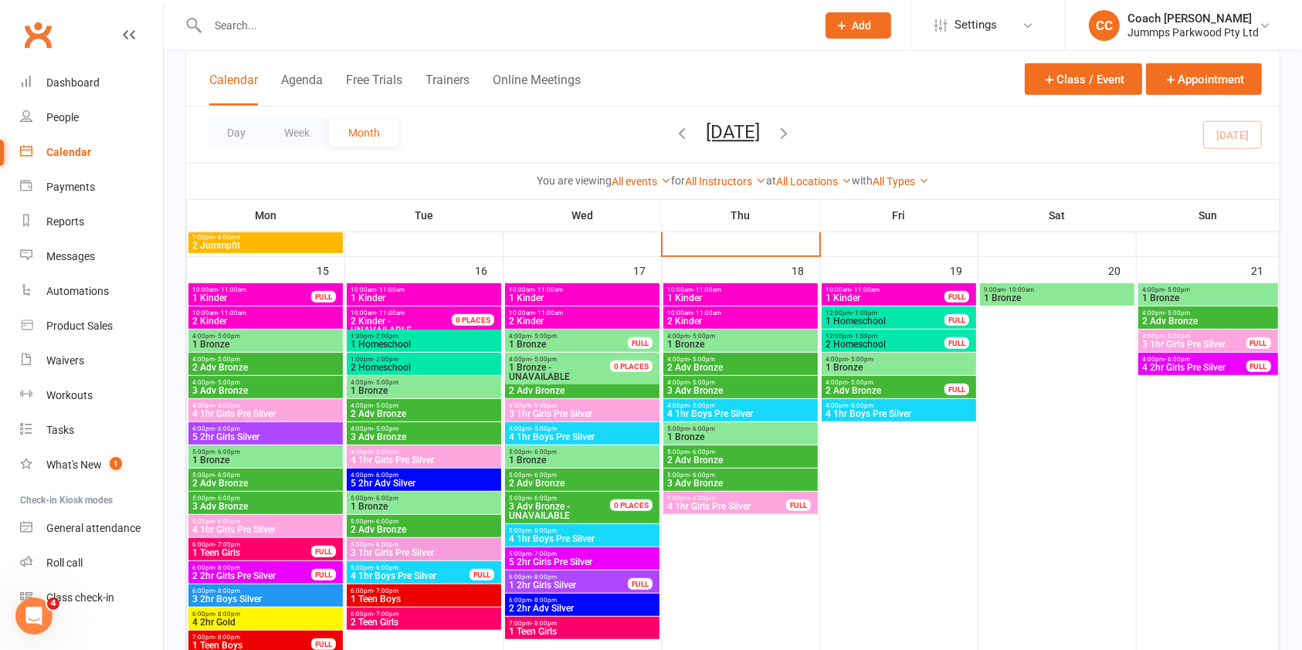
click at [287, 385] on span "4:00pm - 5:00pm" at bounding box center [266, 382] width 148 height 7
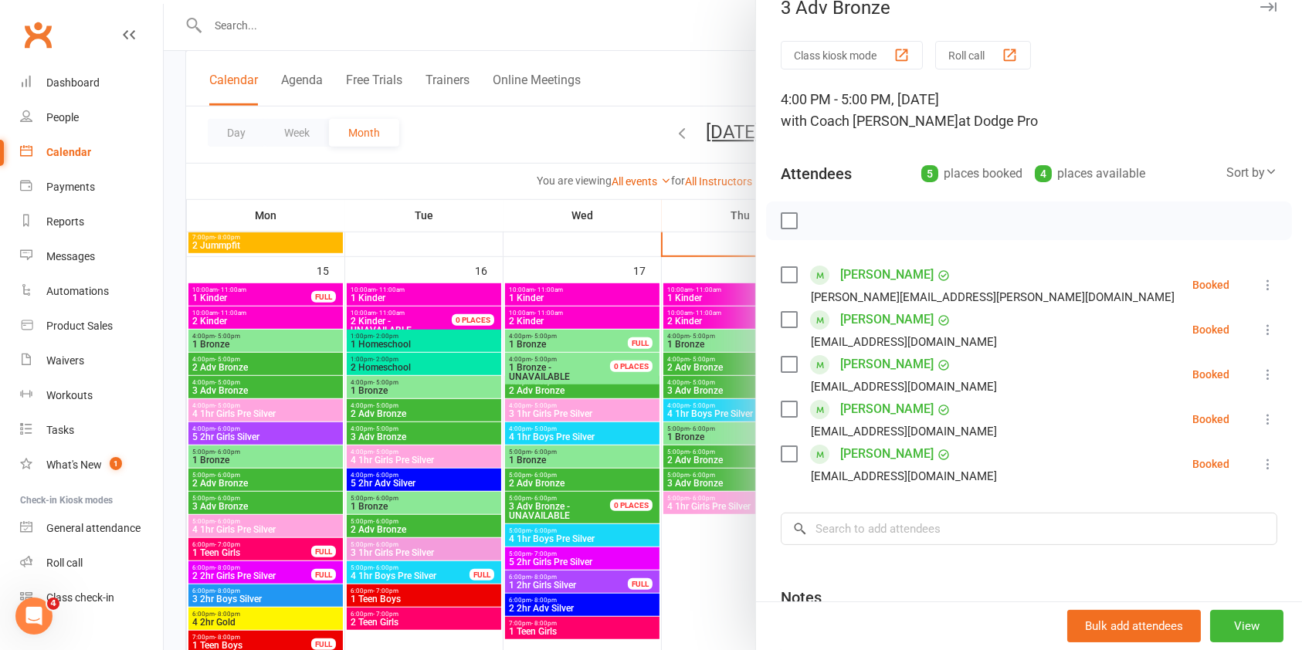
scroll to position [22, 0]
click at [912, 526] on input "search" at bounding box center [1029, 531] width 497 height 32
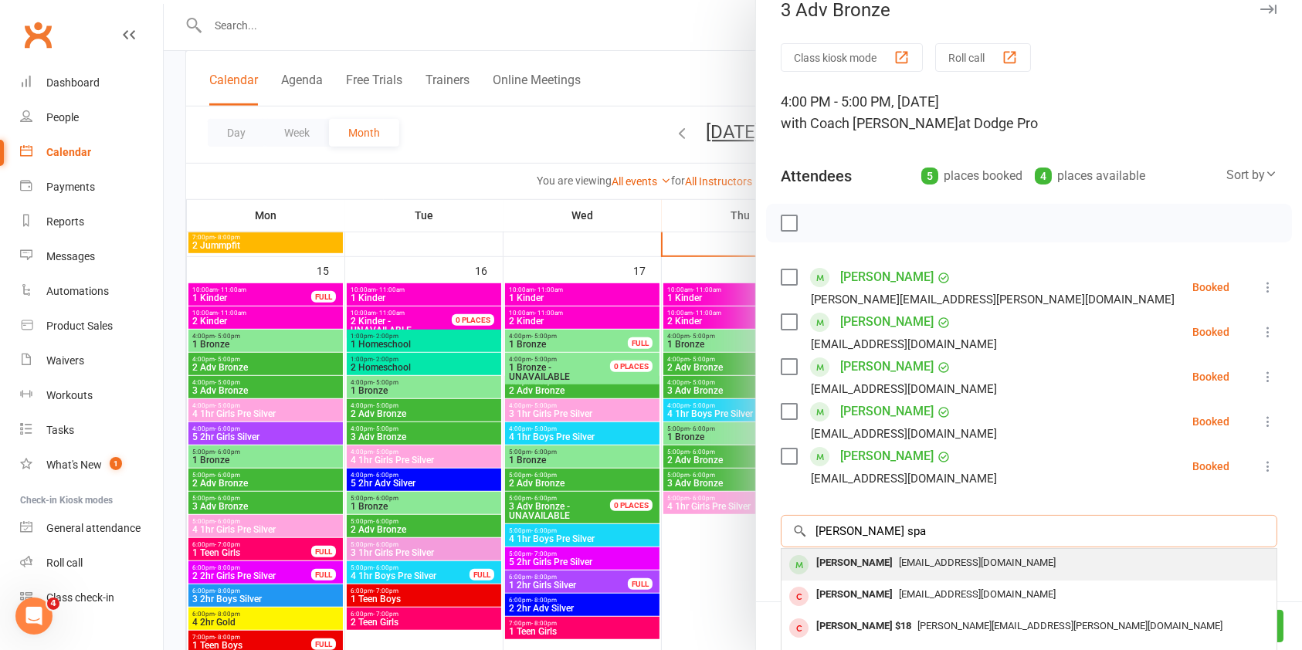
type input "[PERSON_NAME] spa"
click at [902, 564] on span "[EMAIL_ADDRESS][DOMAIN_NAME]" at bounding box center [977, 563] width 157 height 12
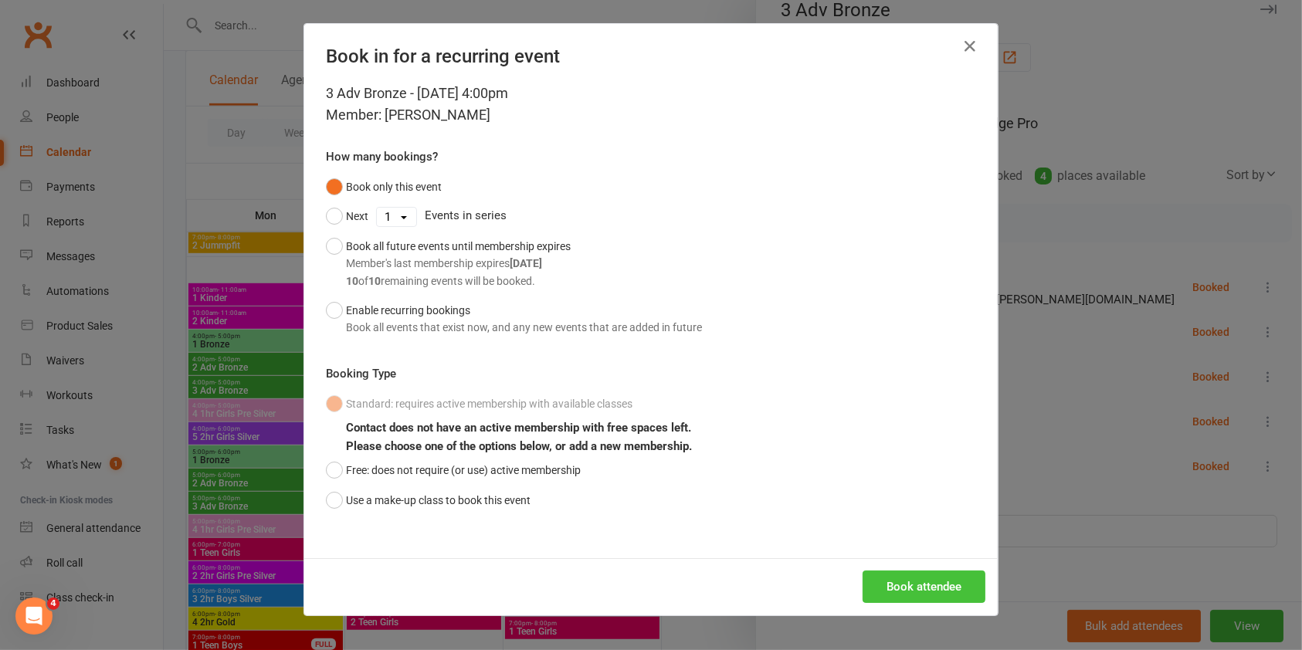
click at [863, 572] on button "Book attendee" at bounding box center [924, 587] width 123 height 32
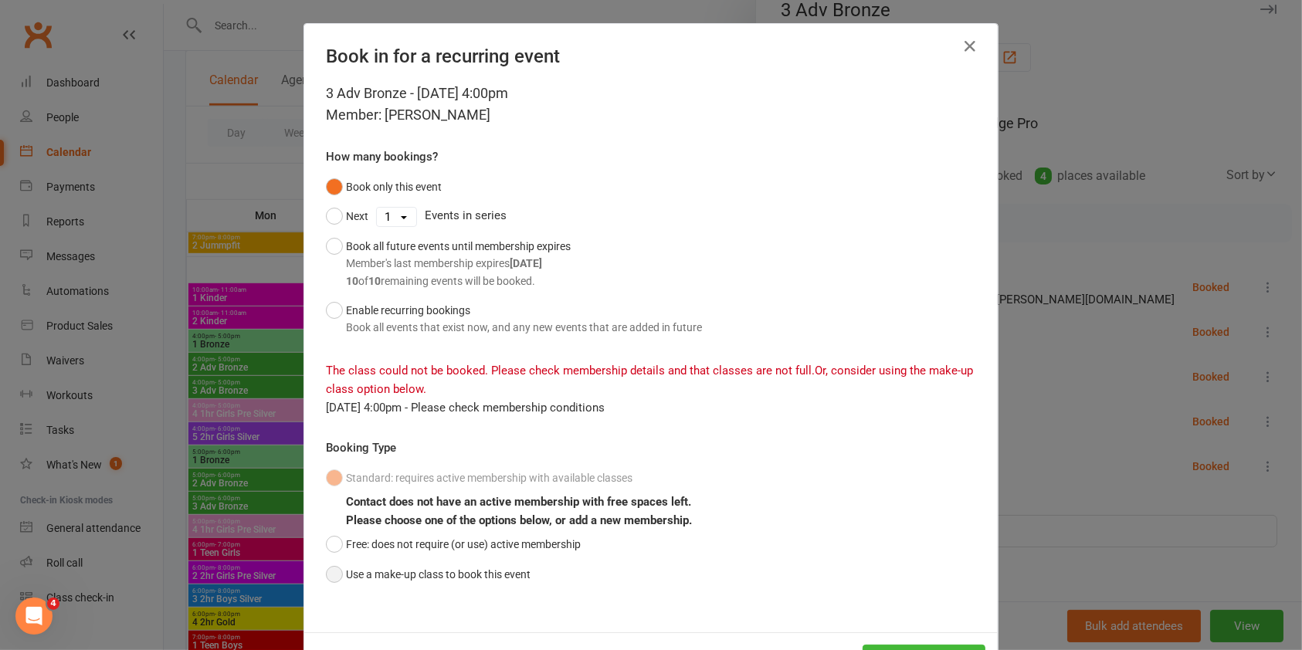
click at [385, 584] on button "Use a make-up class to book this event" at bounding box center [428, 574] width 205 height 29
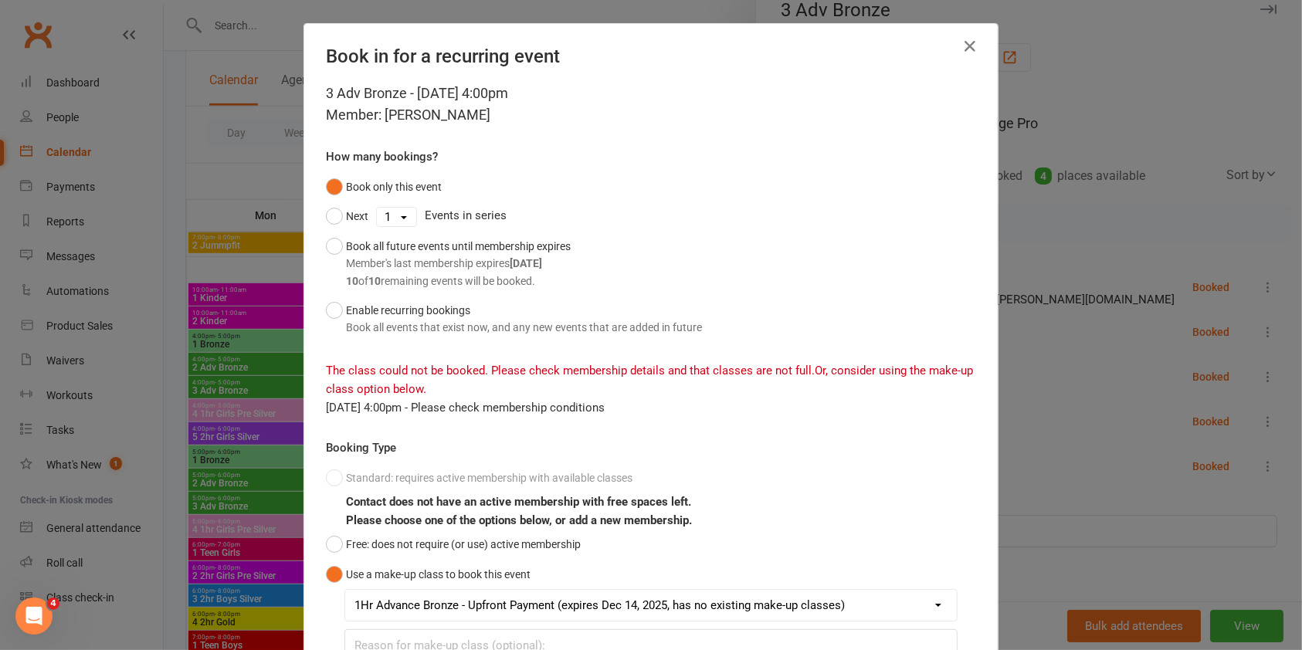
scroll to position [154, 0]
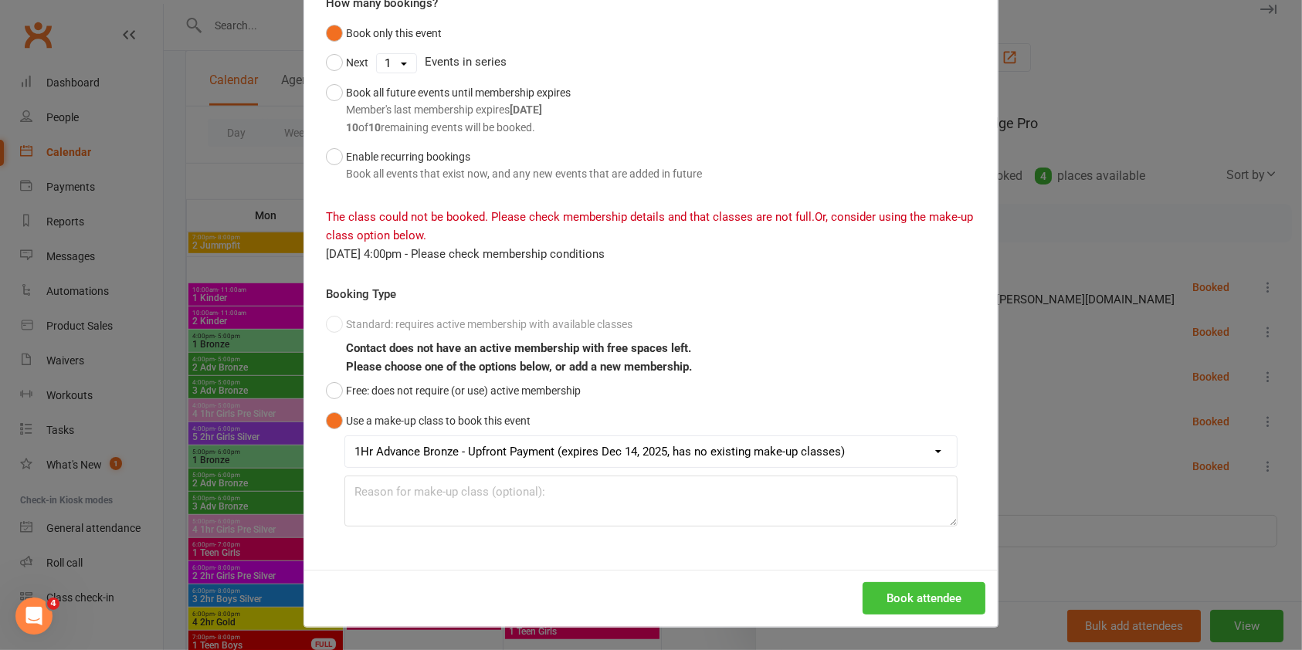
click at [895, 587] on button "Book attendee" at bounding box center [924, 598] width 123 height 32
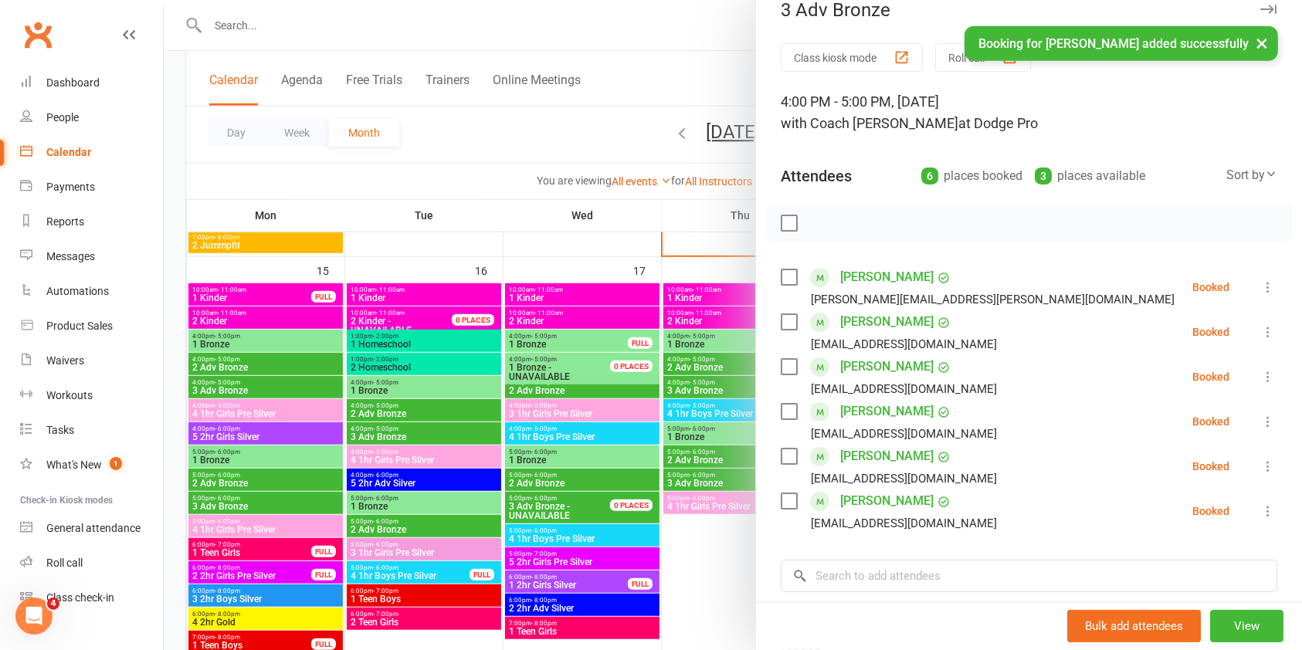
click at [645, 80] on div at bounding box center [733, 325] width 1138 height 650
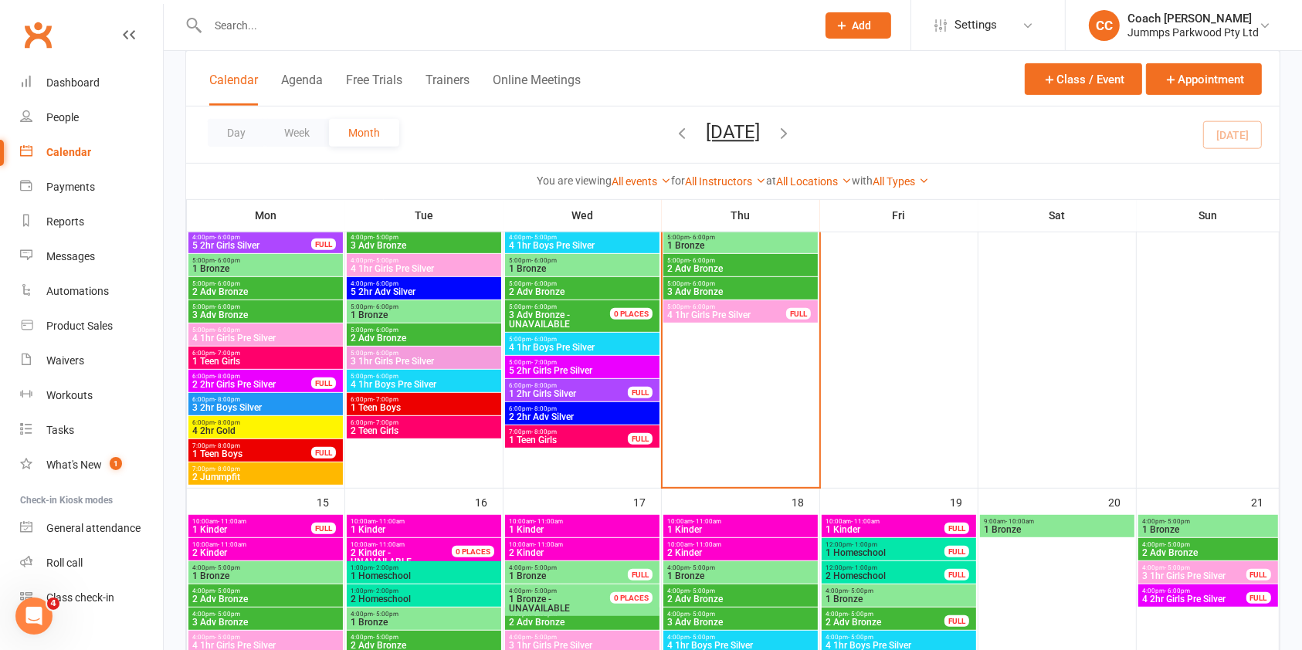
scroll to position [687, 0]
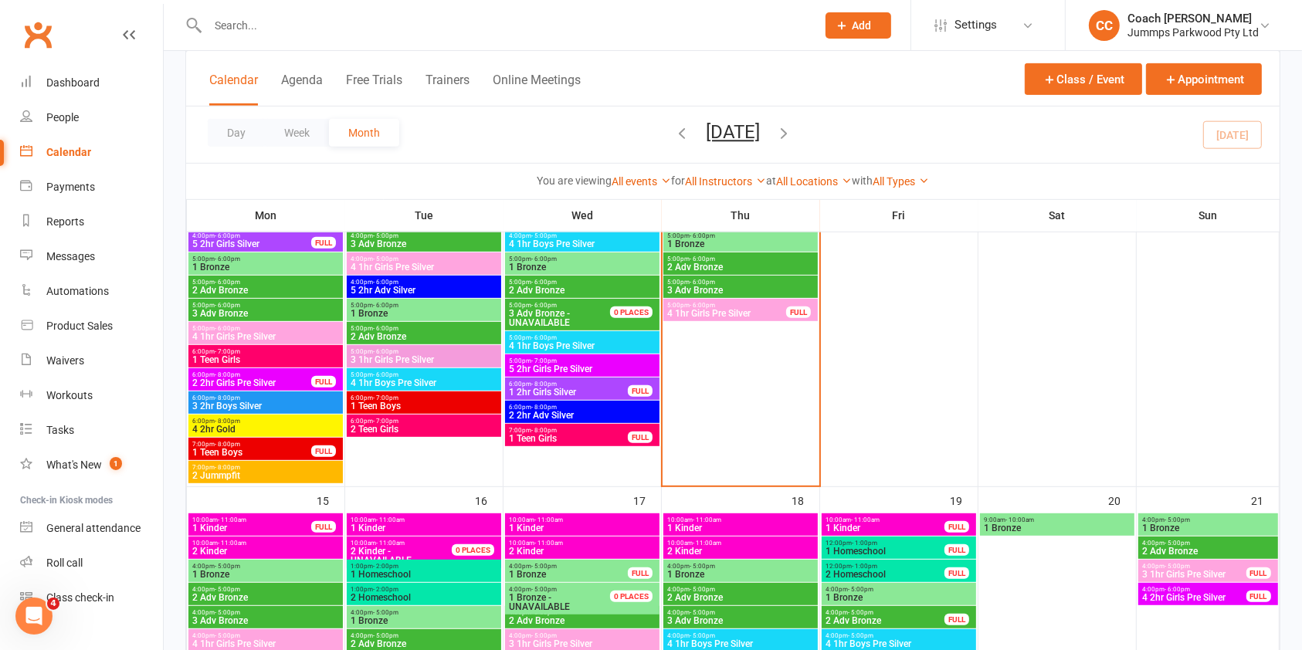
click at [380, 26] on input "text" at bounding box center [504, 26] width 602 height 22
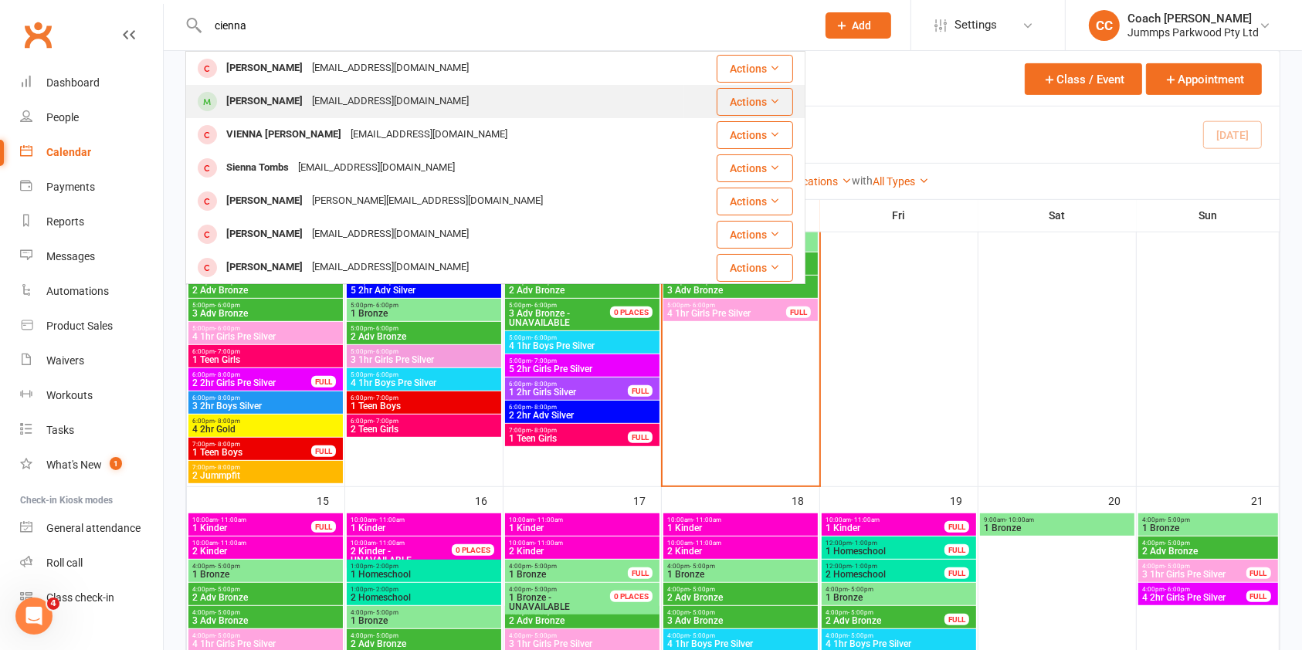
type input "cienna"
click at [339, 95] on div "[EMAIL_ADDRESS][DOMAIN_NAME]" at bounding box center [390, 101] width 166 height 22
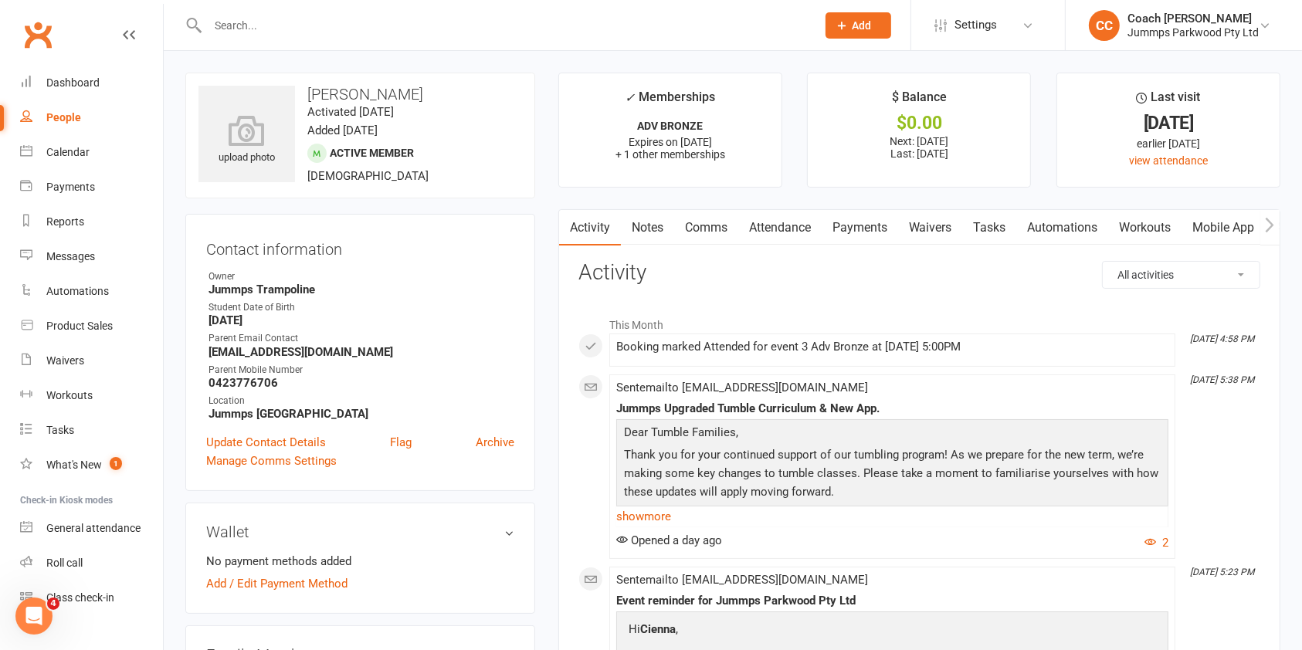
click at [791, 235] on link "Attendance" at bounding box center [779, 228] width 83 height 36
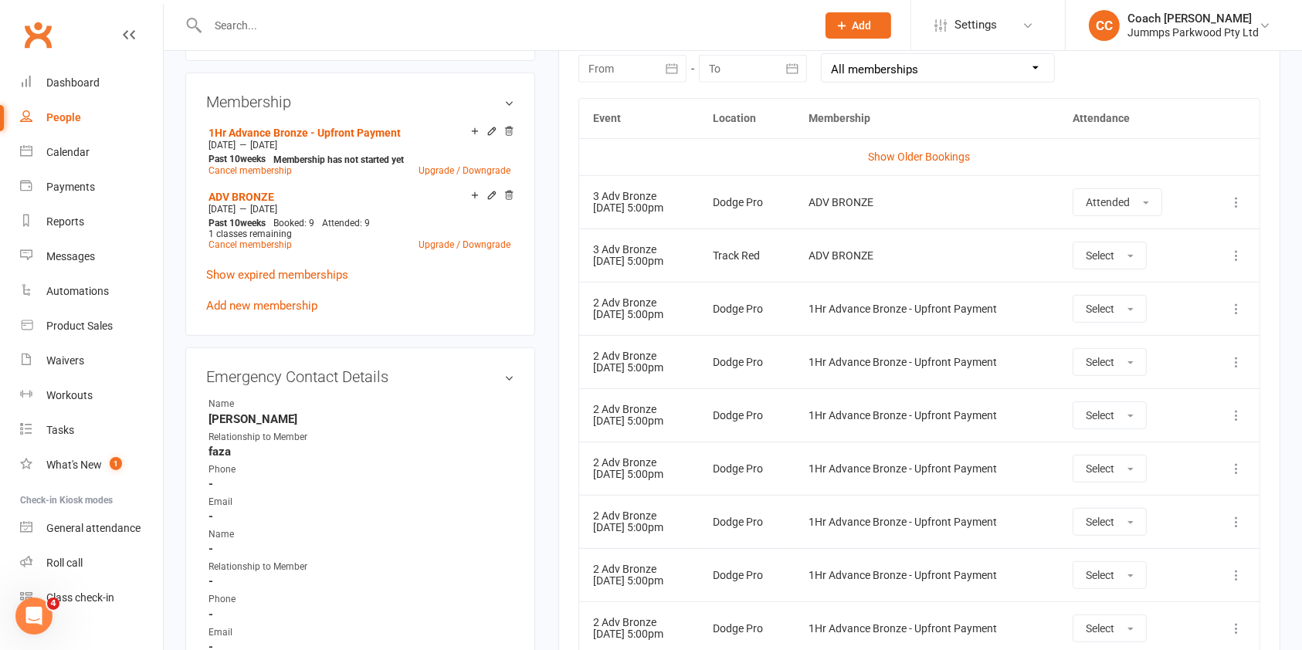
scroll to position [664, 0]
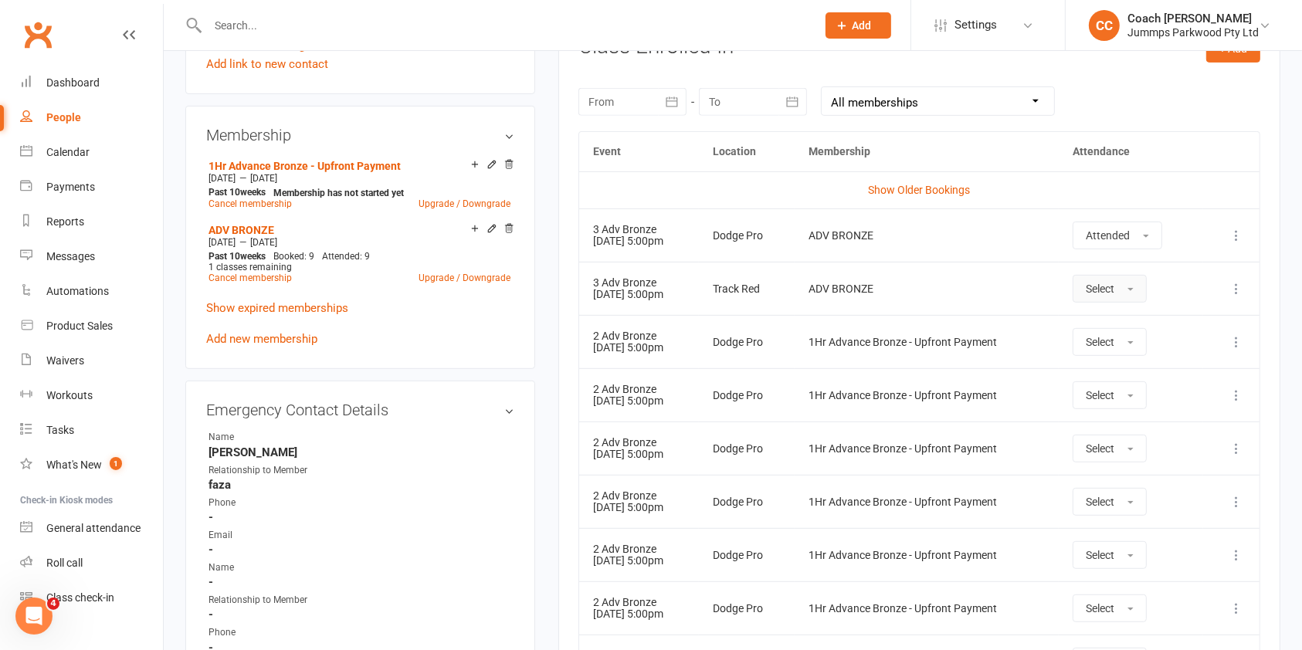
click at [1106, 286] on span "Select" at bounding box center [1100, 289] width 29 height 12
click at [1242, 287] on icon at bounding box center [1236, 288] width 15 height 15
click at [1153, 380] on link "Remove booking" at bounding box center [1168, 380] width 153 height 31
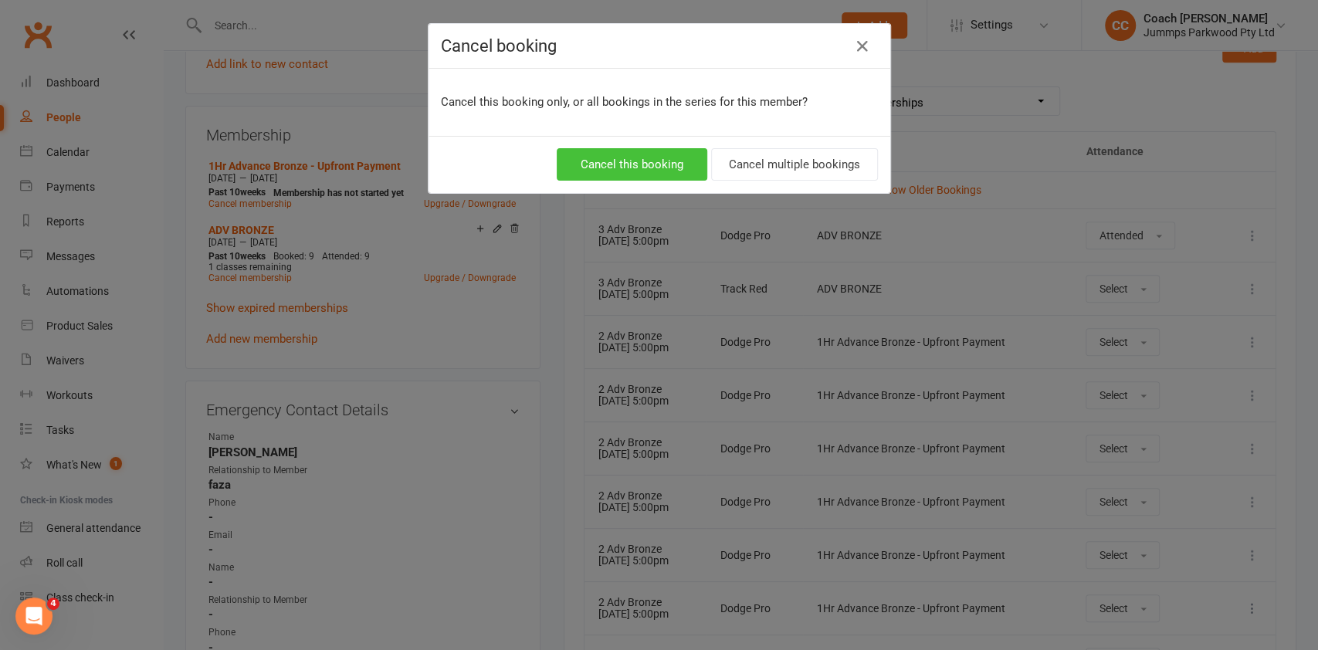
click at [687, 158] on button "Cancel this booking" at bounding box center [632, 164] width 151 height 32
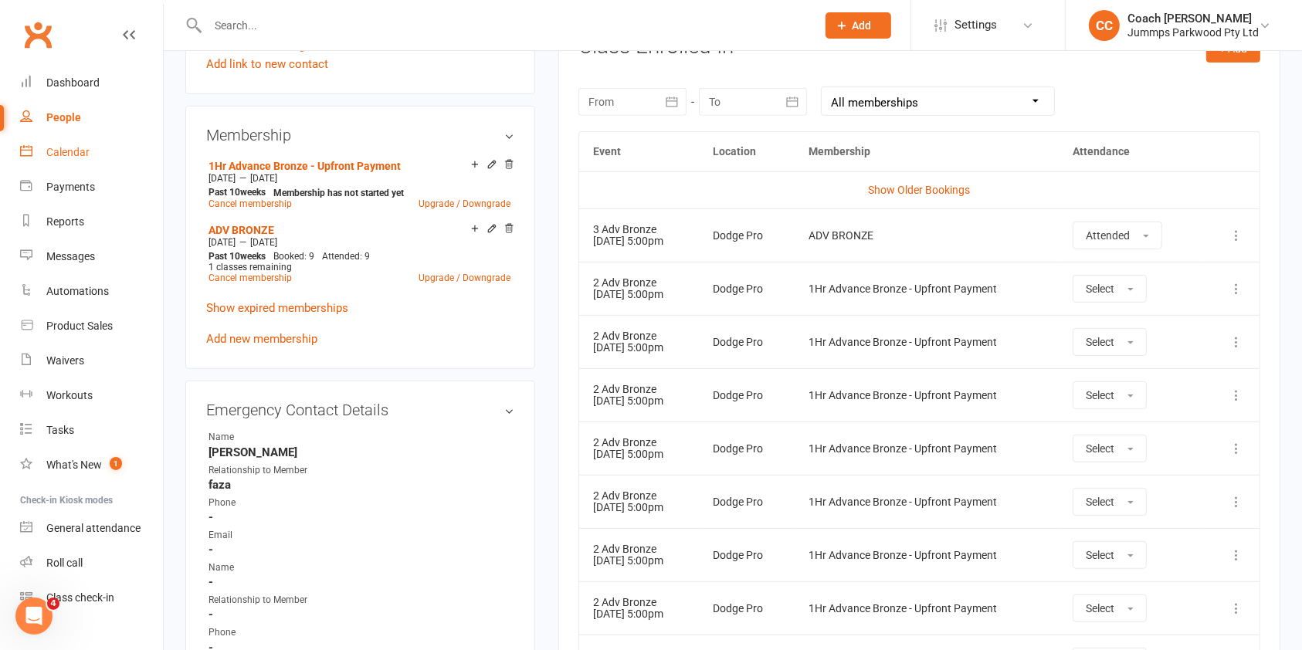
click at [55, 158] on link "Calendar" at bounding box center [91, 152] width 143 height 35
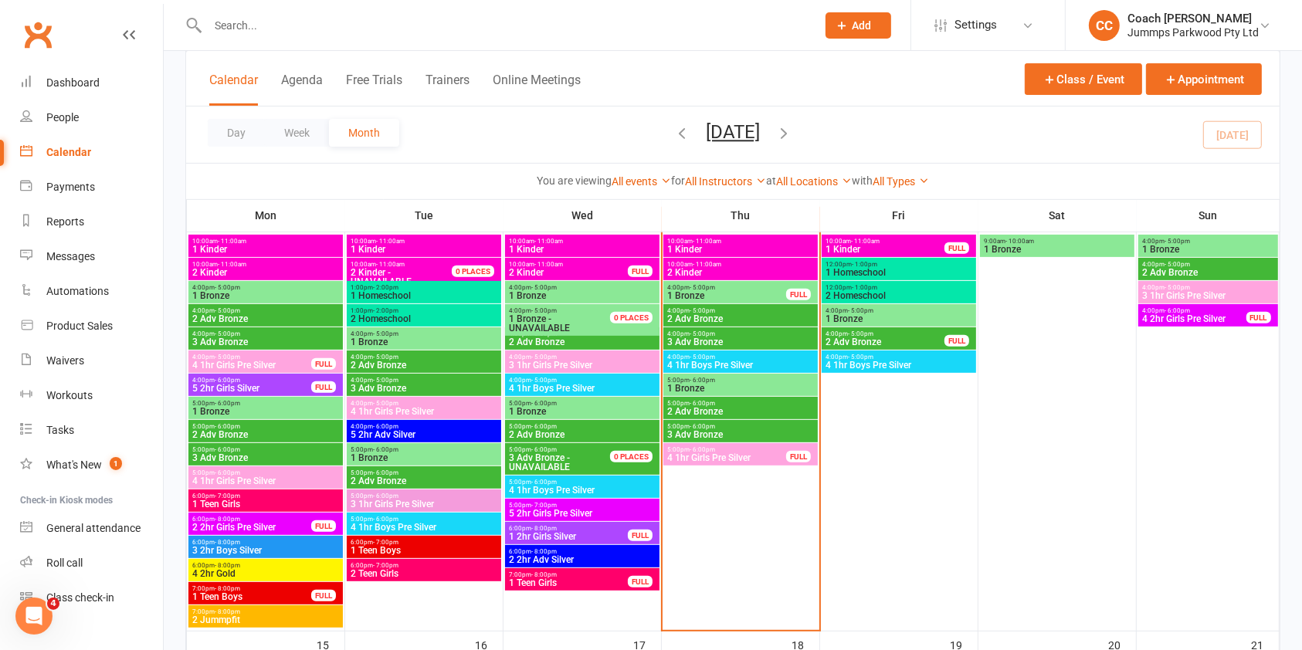
scroll to position [541, 0]
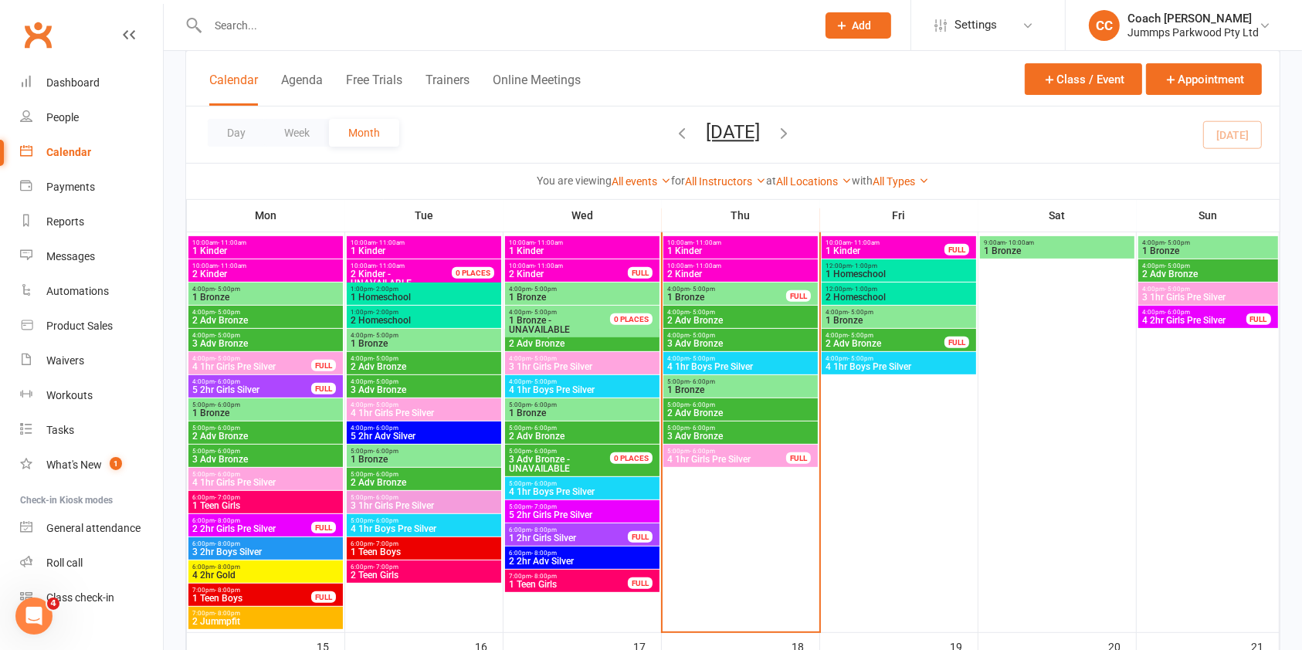
click at [729, 409] on span "2 Adv Bronze" at bounding box center [741, 413] width 148 height 9
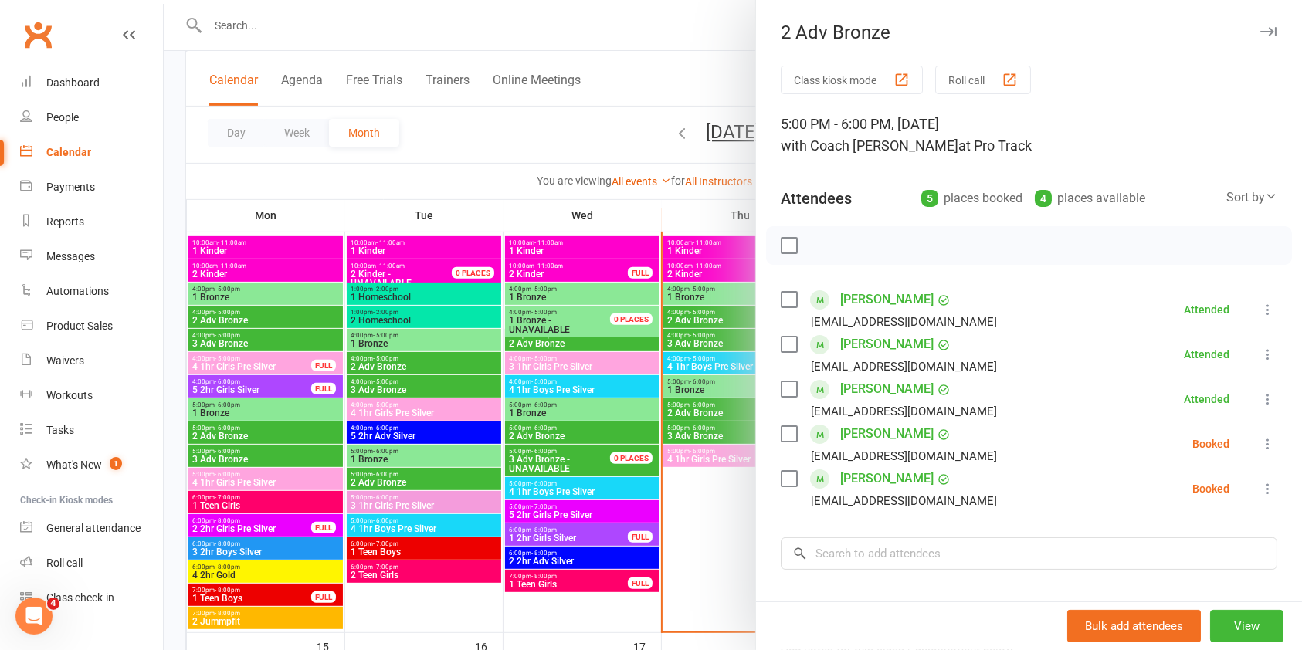
click at [689, 386] on div at bounding box center [733, 325] width 1138 height 650
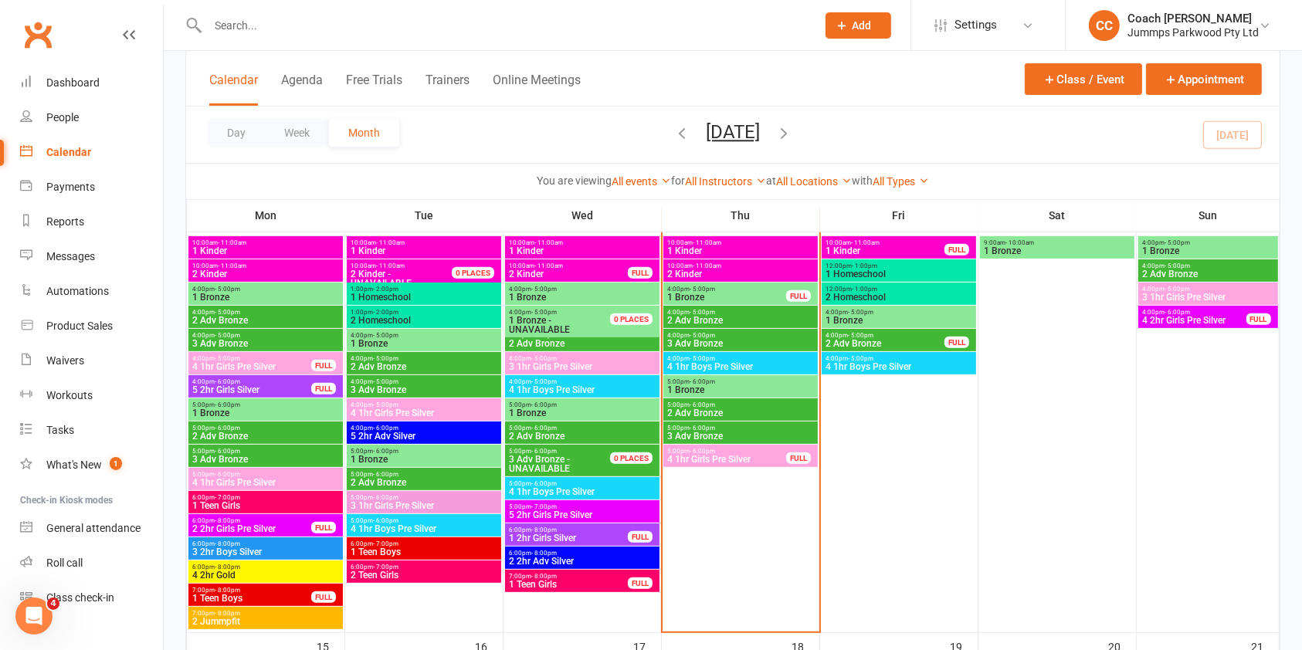
click at [689, 386] on span "1 Bronze" at bounding box center [741, 389] width 148 height 9
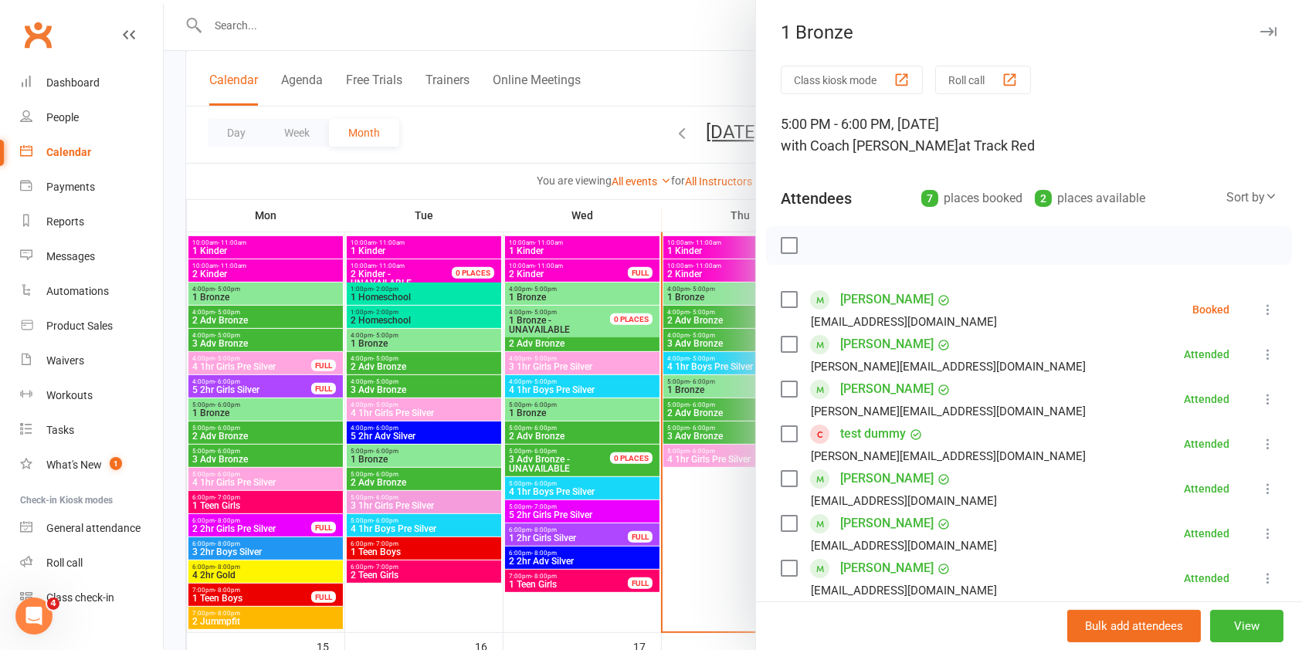
click at [673, 63] on div at bounding box center [733, 325] width 1138 height 650
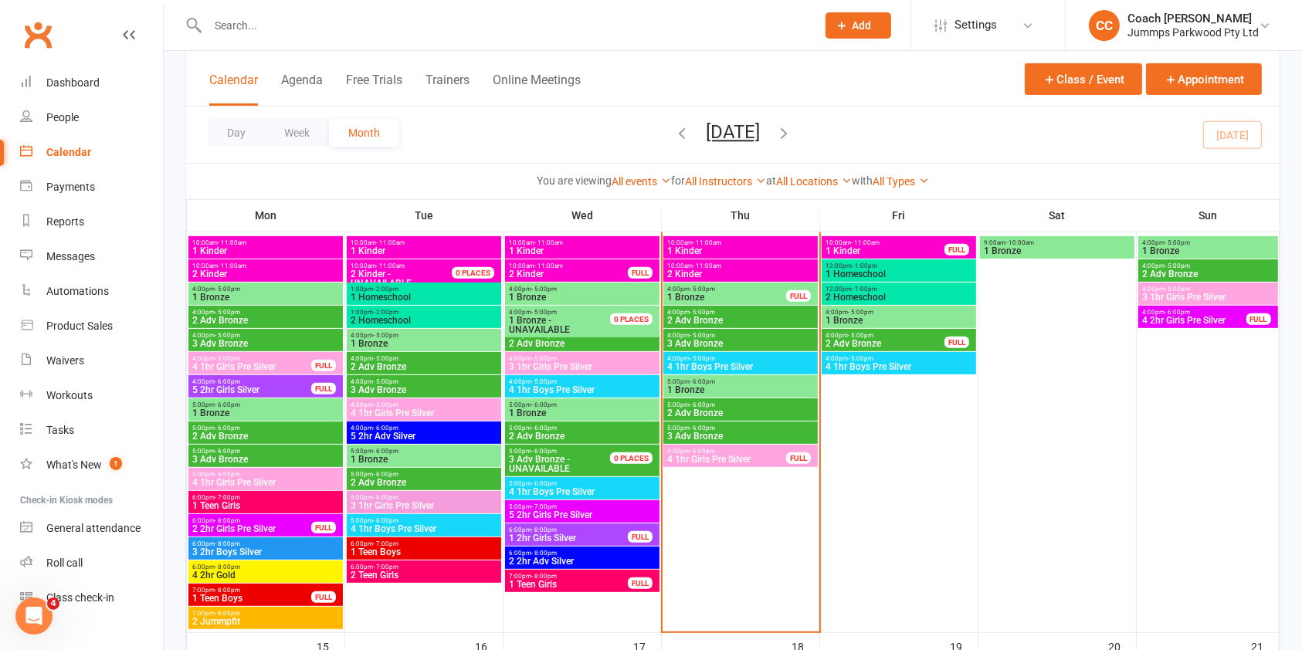
click at [477, 17] on input "text" at bounding box center [504, 26] width 602 height 22
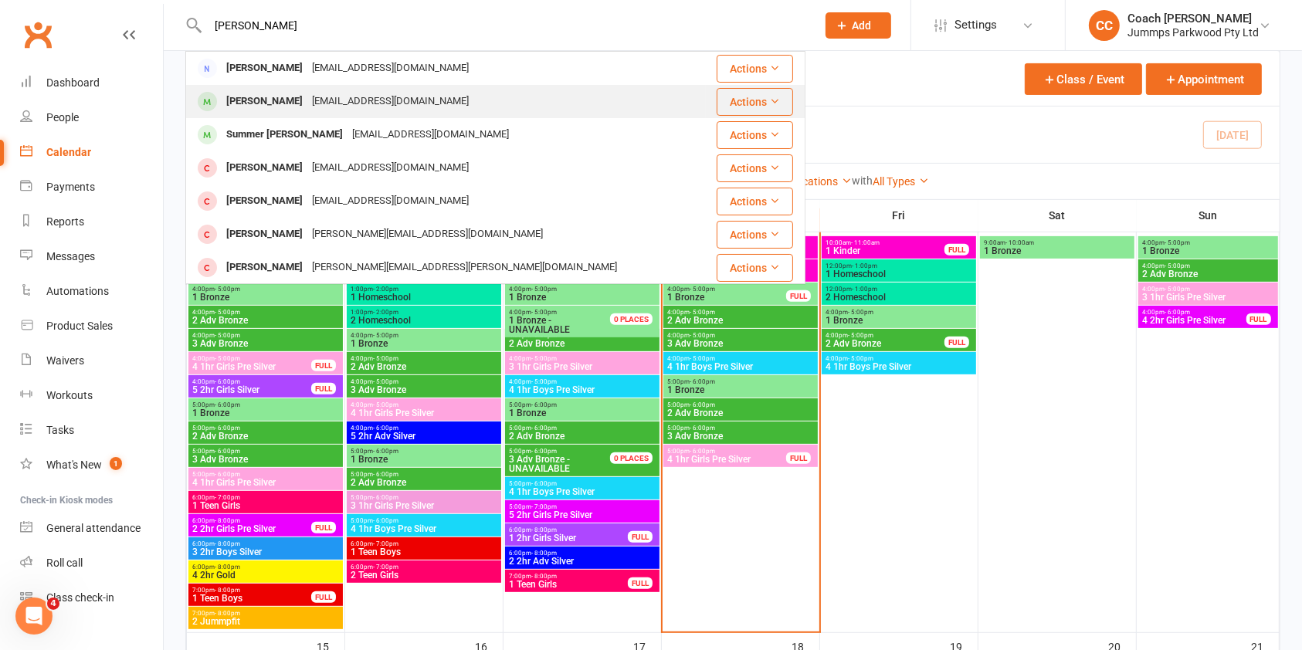
type input "[PERSON_NAME]"
click at [290, 93] on div "[PERSON_NAME]" at bounding box center [265, 101] width 86 height 22
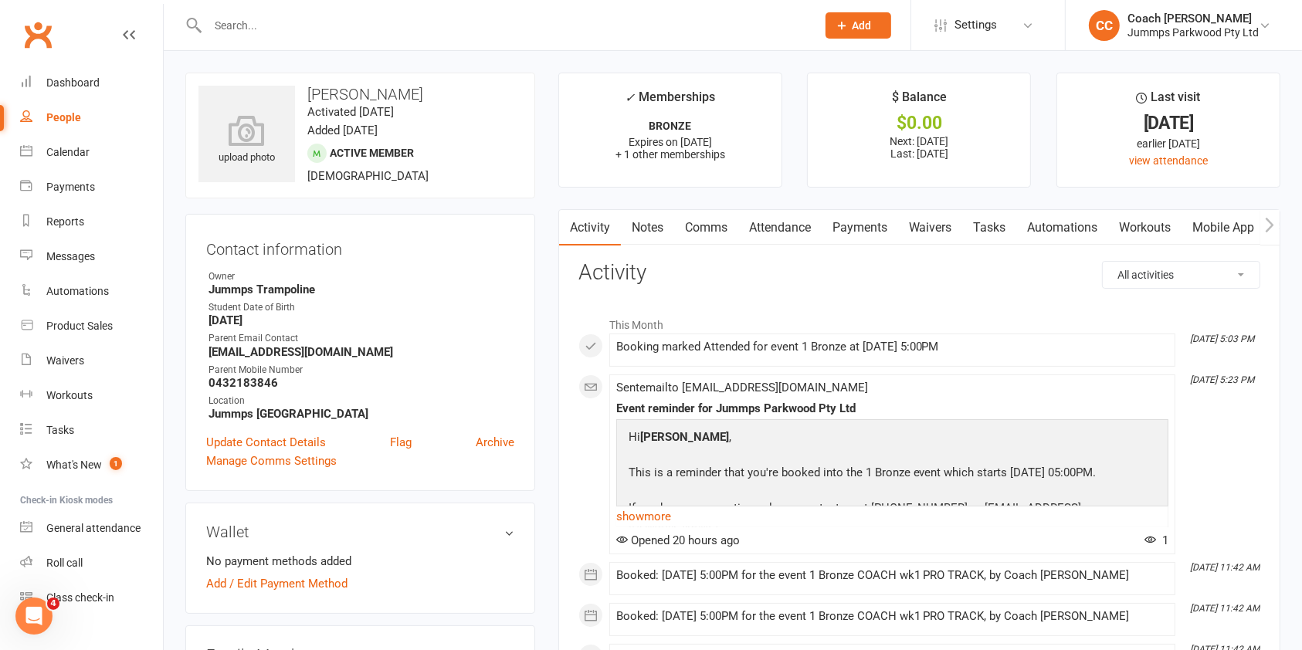
click at [781, 230] on link "Attendance" at bounding box center [779, 228] width 83 height 36
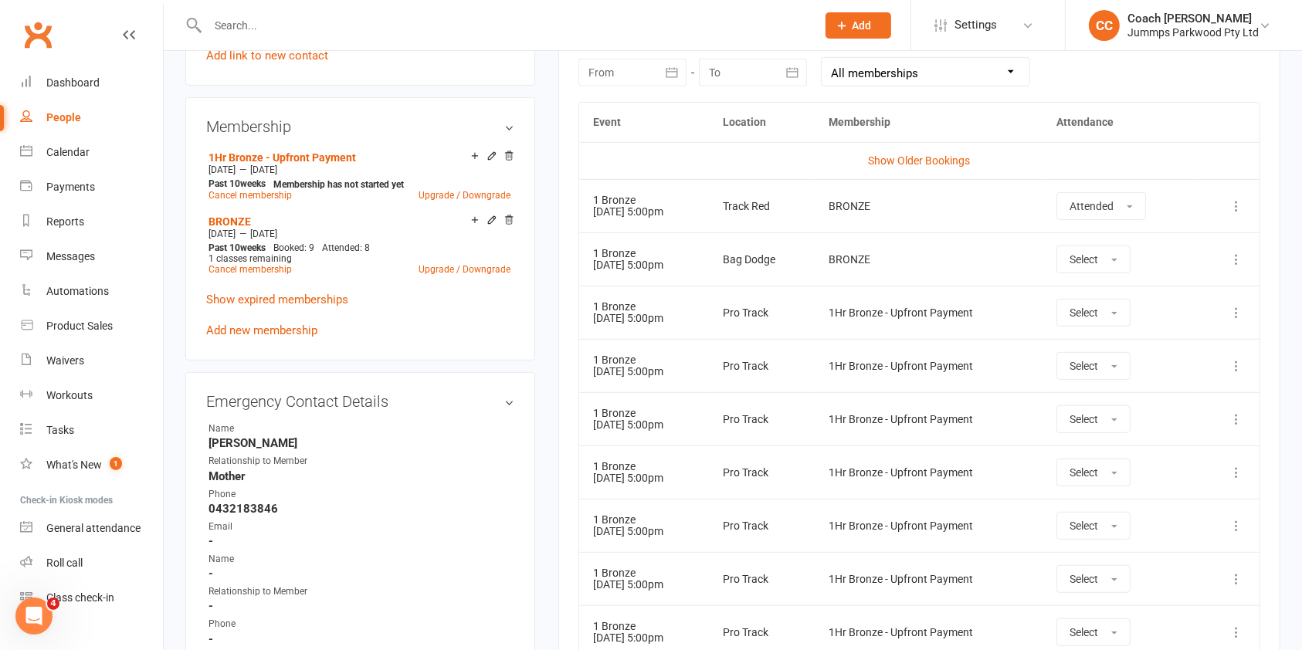
scroll to position [711, 0]
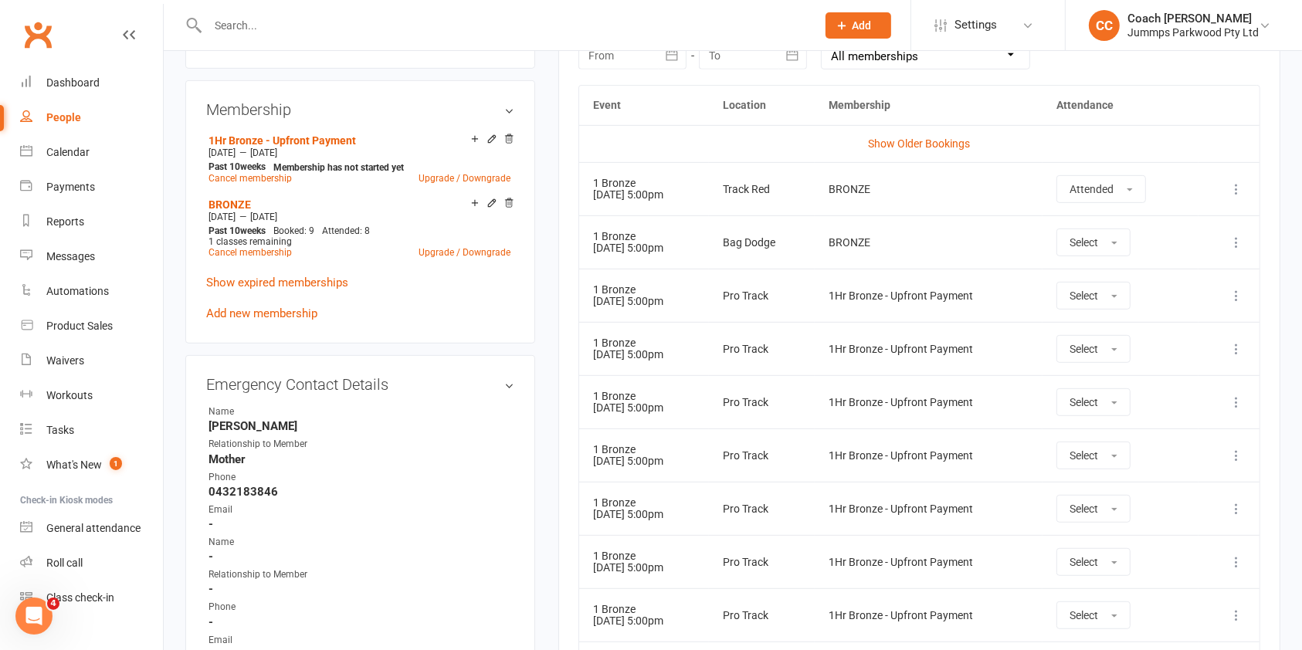
click at [715, 80] on div "[DATE] Sun Mon Tue Wed Thu Fri Sat 36 31 01 02 03 04 05 06 37 07 08 09 10 11 12…" at bounding box center [919, 55] width 682 height 60
click at [923, 135] on td "Show Older Bookings" at bounding box center [919, 143] width 680 height 37
click at [925, 148] on link "Show Older Bookings" at bounding box center [919, 143] width 102 height 12
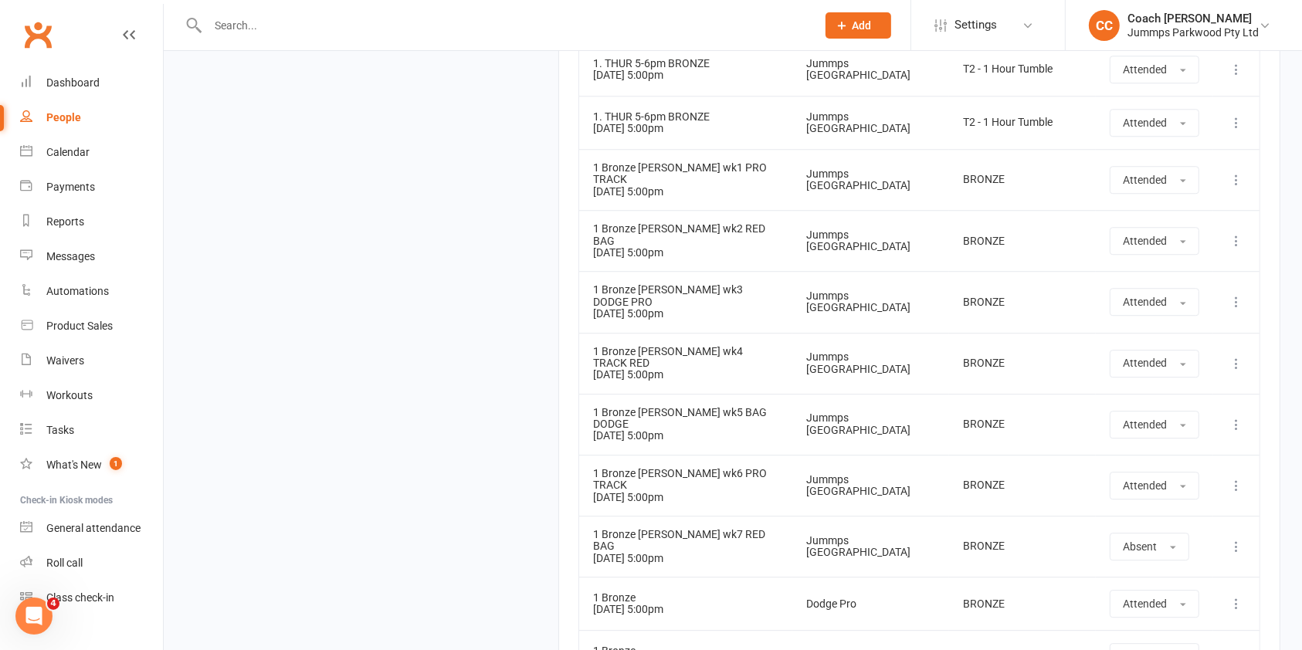
scroll to position [4236, 0]
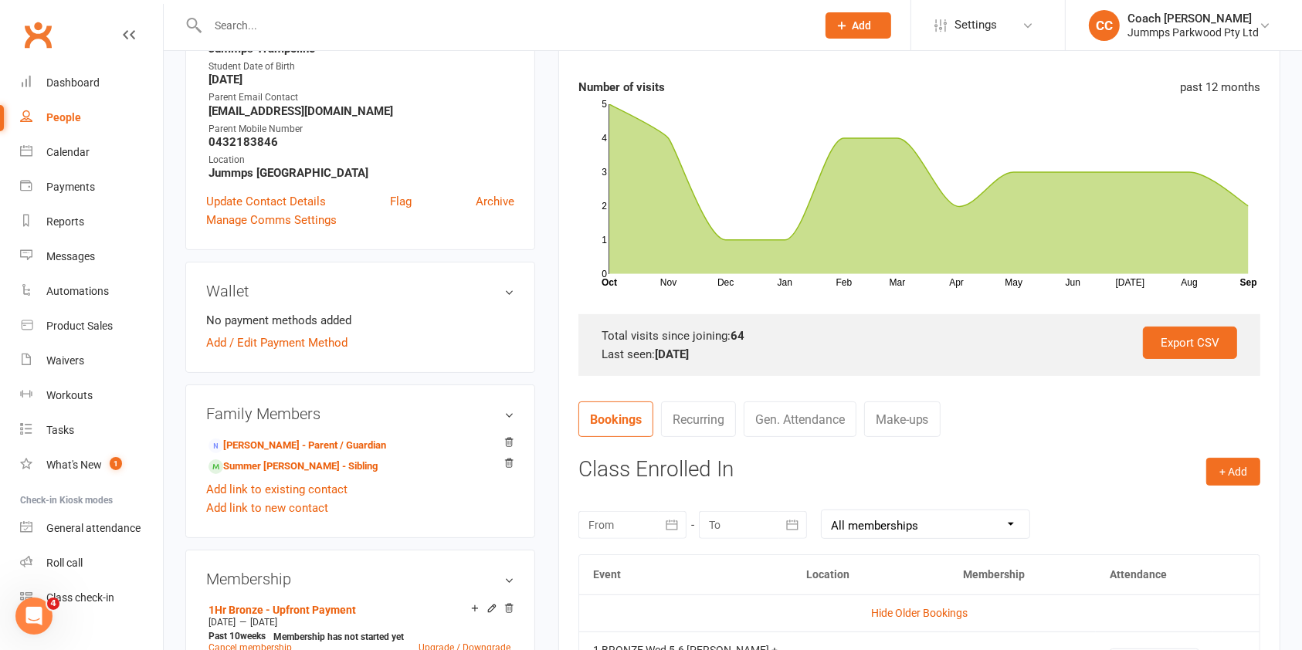
scroll to position [0, 0]
